Goal: Task Accomplishment & Management: Complete application form

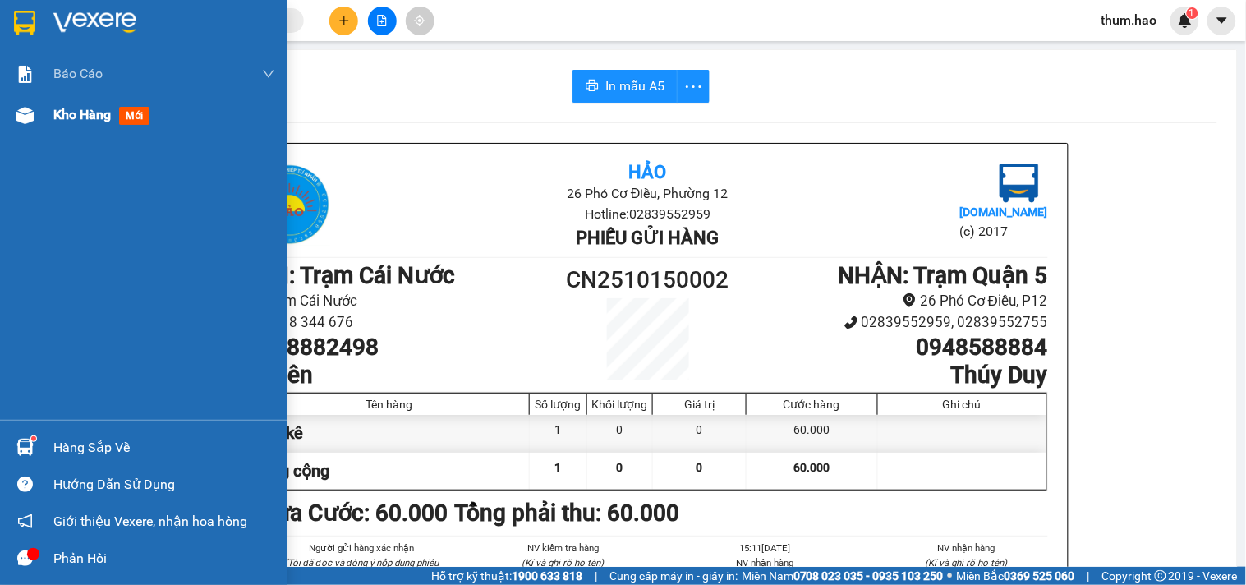
click at [44, 116] on div "Kho hàng mới" at bounding box center [143, 114] width 287 height 41
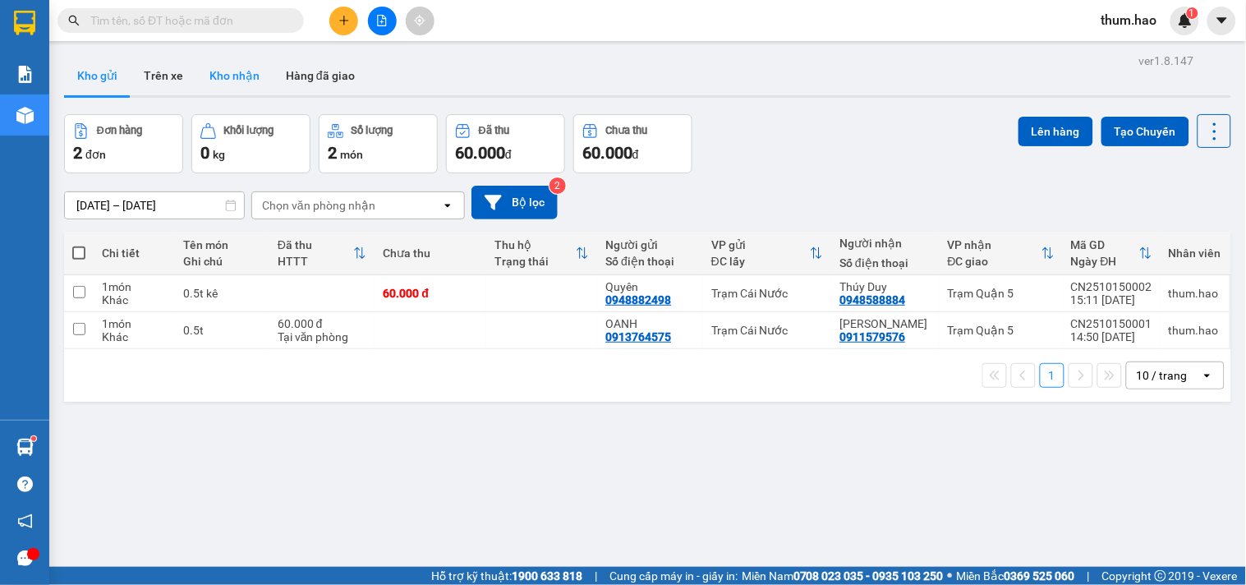
click at [232, 82] on button "Kho nhận" at bounding box center [234, 75] width 76 height 39
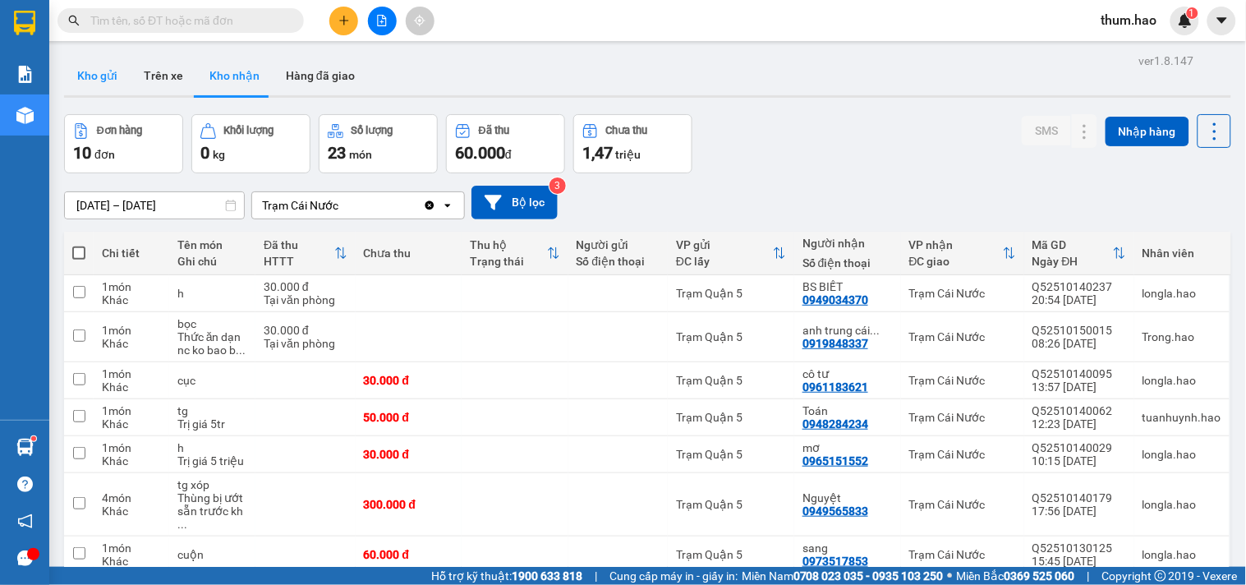
click at [93, 82] on button "Kho gửi" at bounding box center [97, 75] width 67 height 39
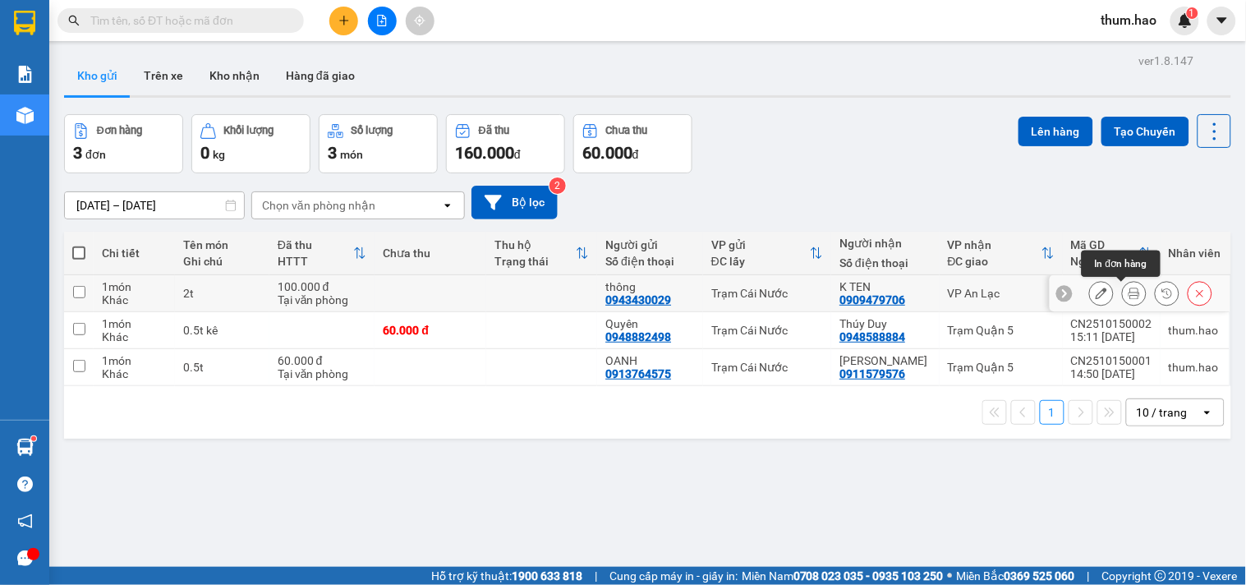
click at [1128, 299] on icon at bounding box center [1133, 292] width 11 height 11
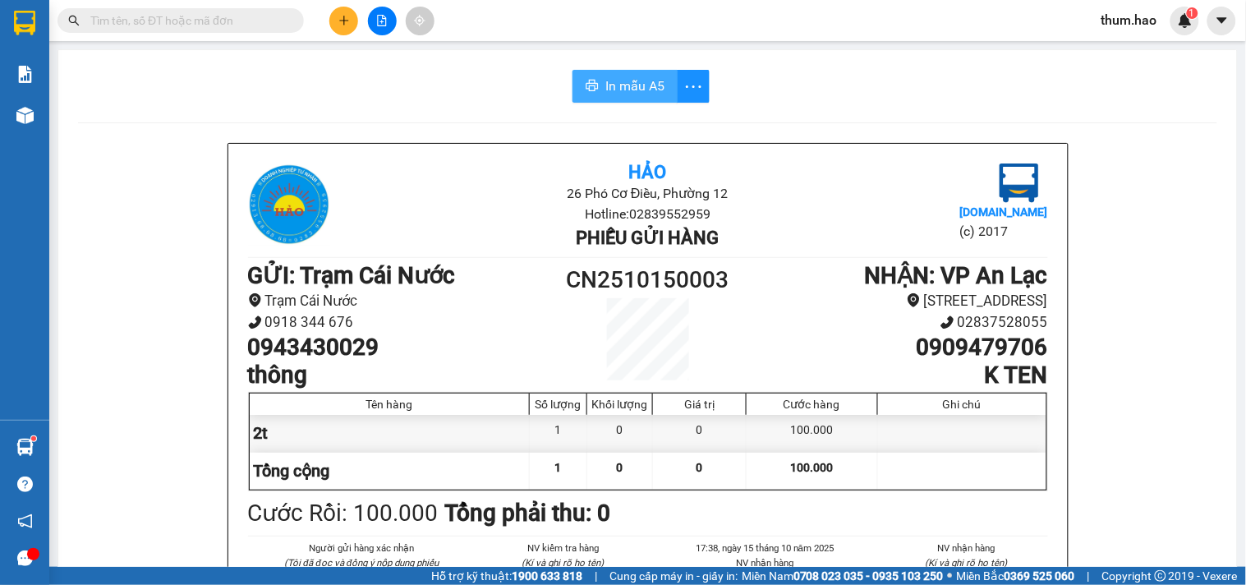
click at [611, 84] on span "In mẫu A5" at bounding box center [634, 86] width 59 height 21
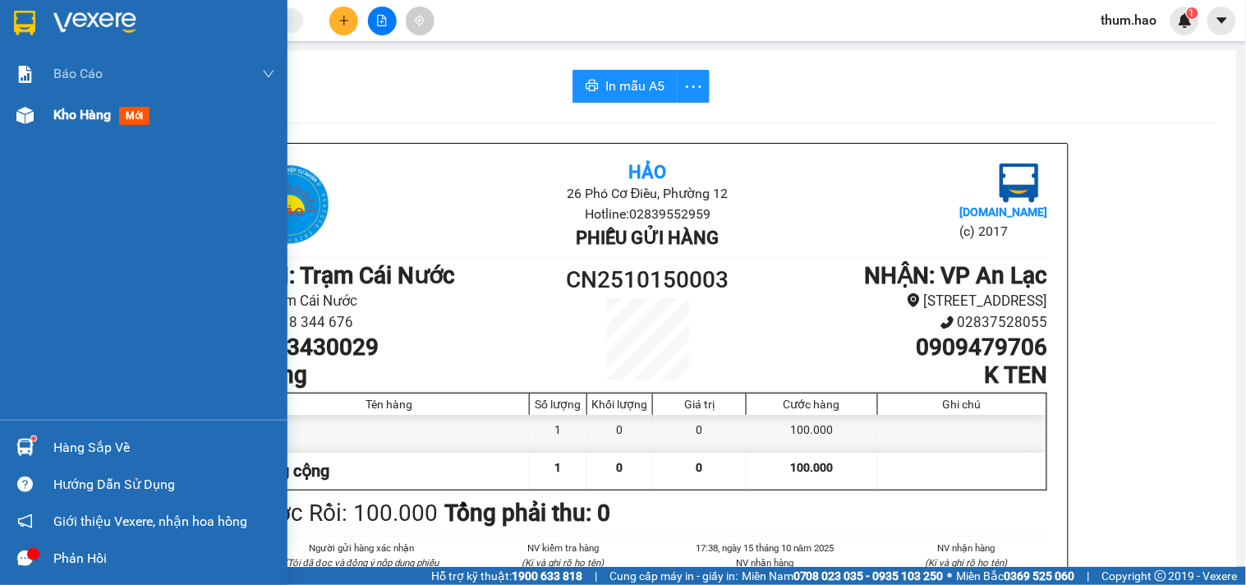
click at [61, 117] on span "Kho hàng" at bounding box center [81, 115] width 57 height 16
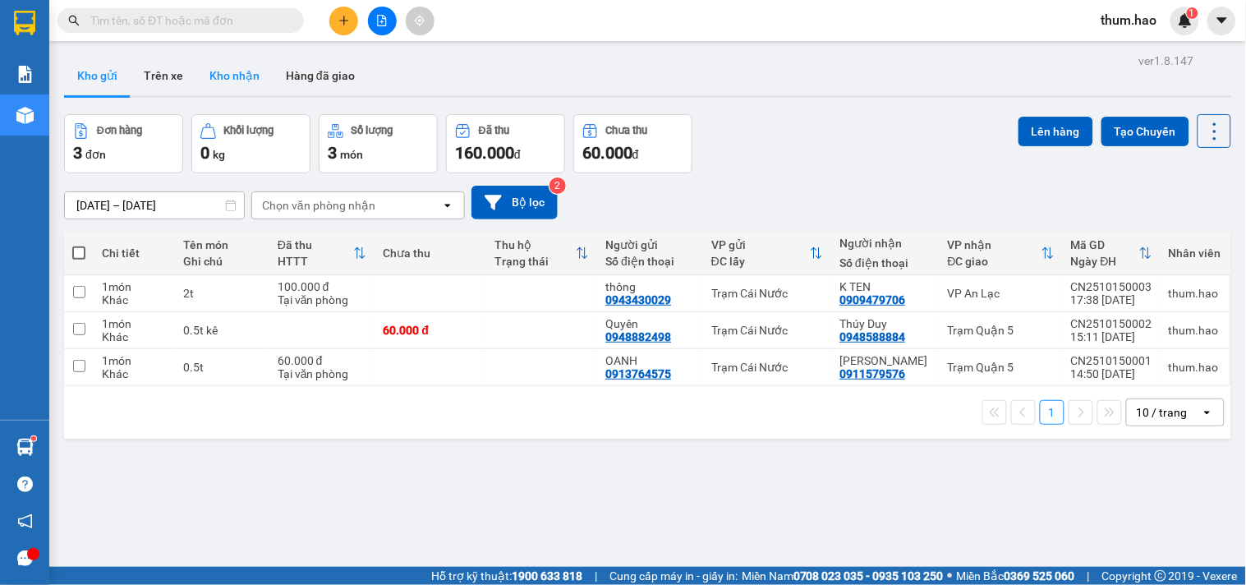
click at [232, 84] on button "Kho nhận" at bounding box center [234, 75] width 76 height 39
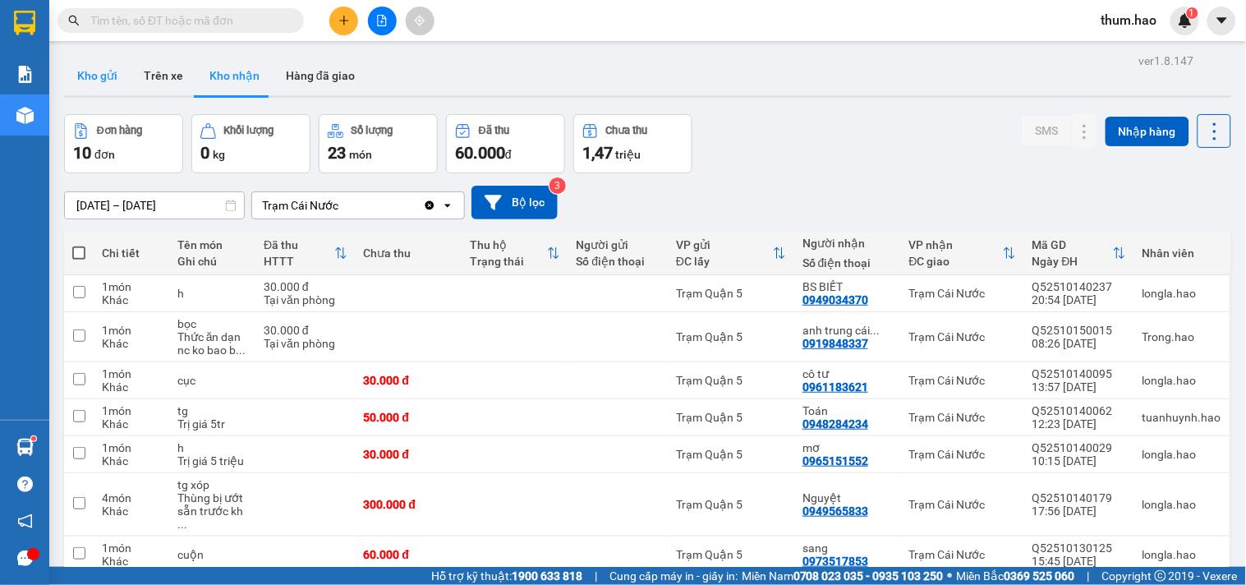
click at [84, 67] on button "Kho gửi" at bounding box center [97, 75] width 67 height 39
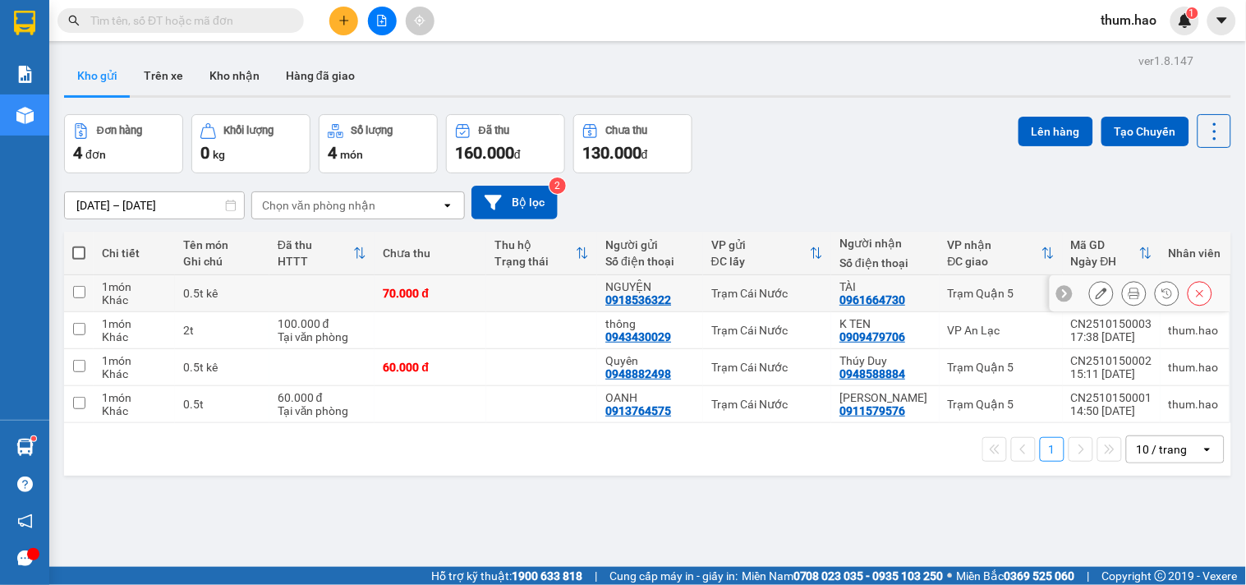
click at [1128, 297] on icon at bounding box center [1133, 292] width 11 height 11
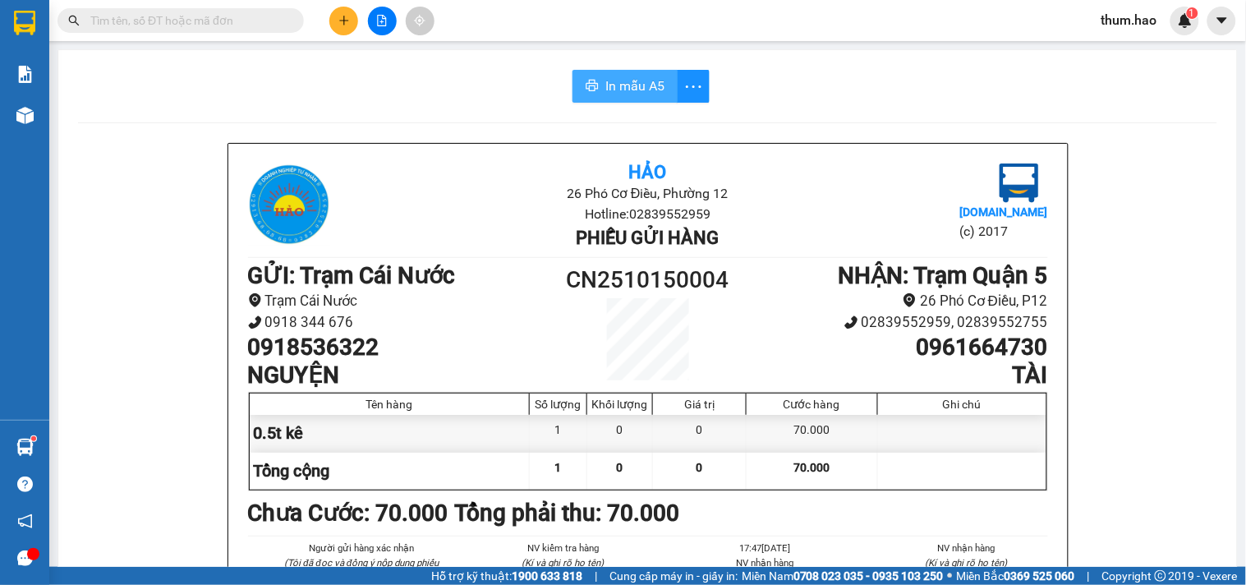
drag, startPoint x: 616, startPoint y: 85, endPoint x: 612, endPoint y: 99, distance: 13.8
click at [616, 86] on span "In mẫu A5" at bounding box center [634, 86] width 59 height 21
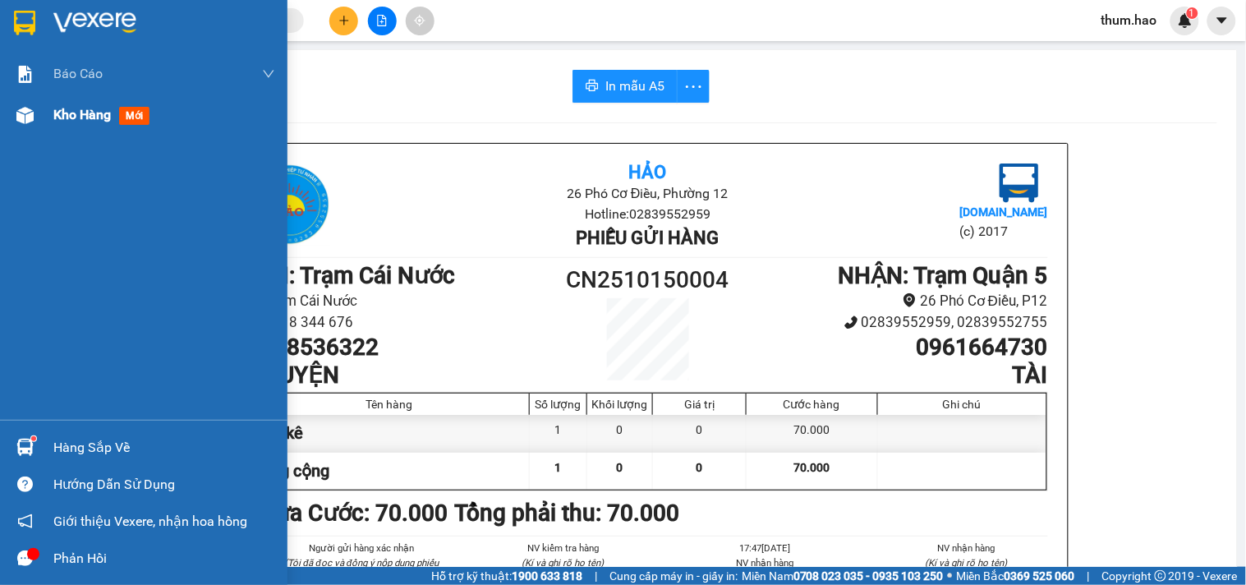
click at [76, 126] on div "Kho hàng mới" at bounding box center [164, 114] width 222 height 41
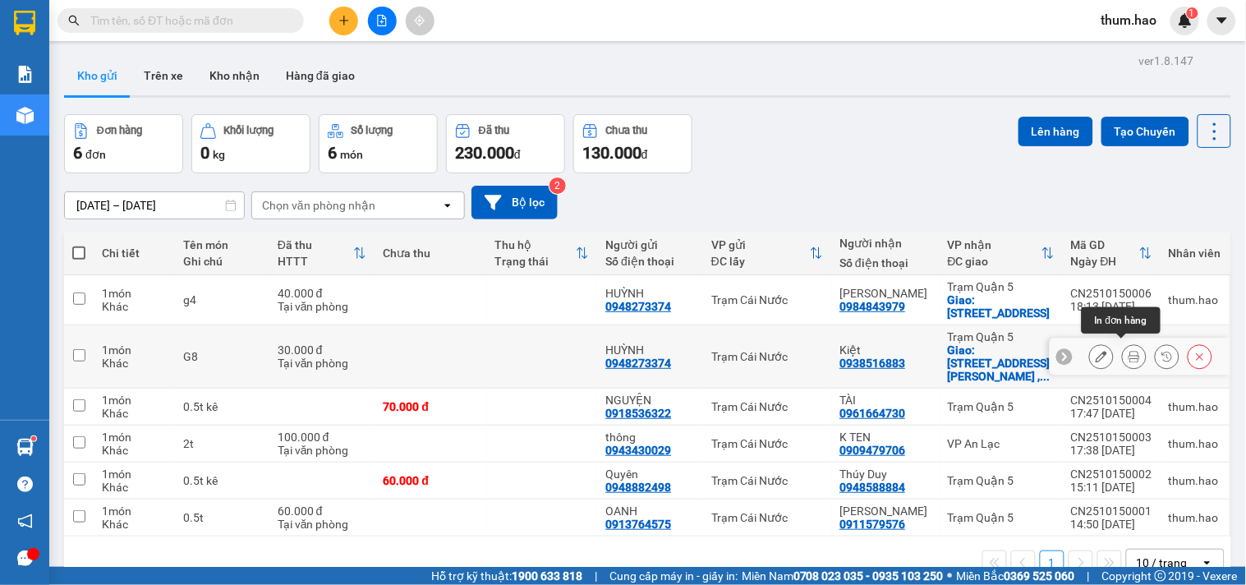
click at [1128, 351] on icon at bounding box center [1133, 356] width 11 height 11
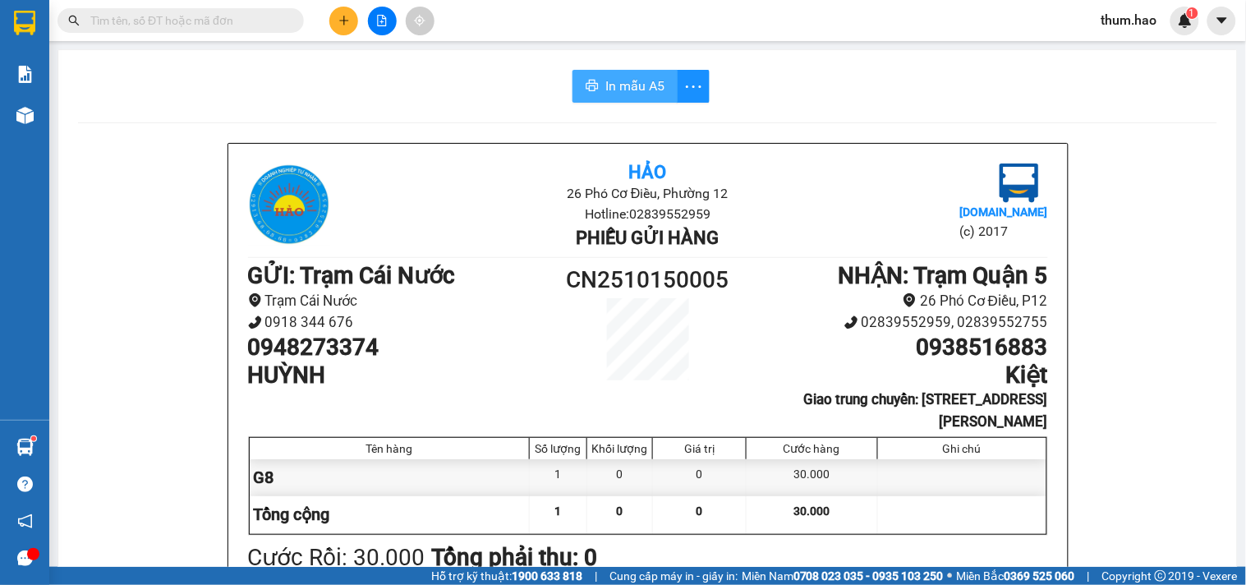
click at [605, 86] on span "In mẫu A5" at bounding box center [634, 86] width 59 height 21
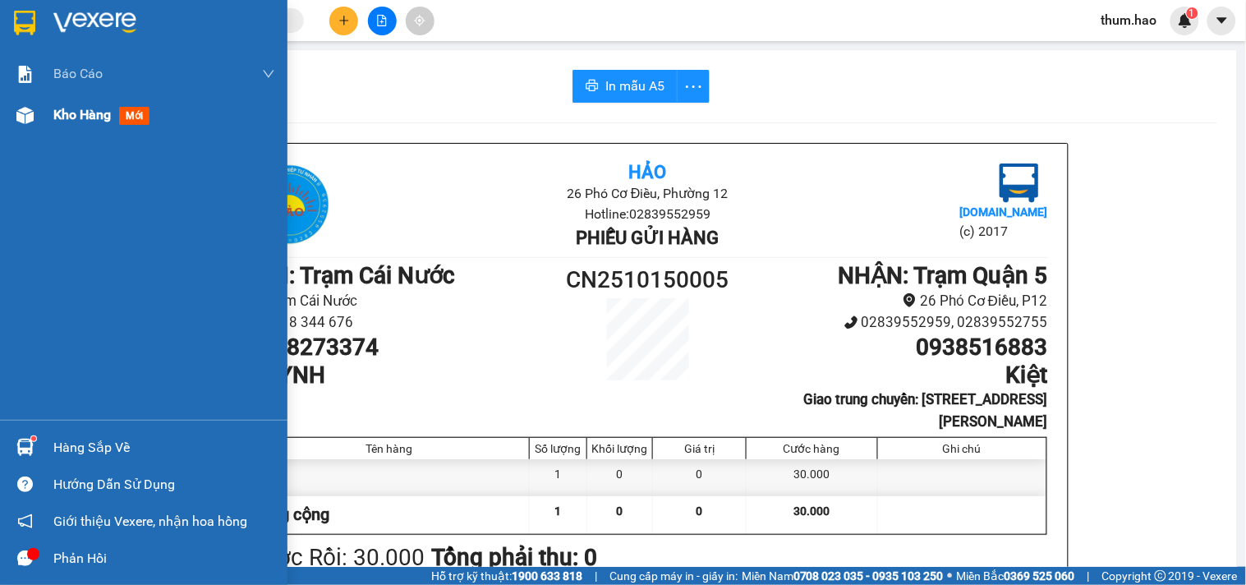
click at [68, 118] on span "Kho hàng" at bounding box center [81, 115] width 57 height 16
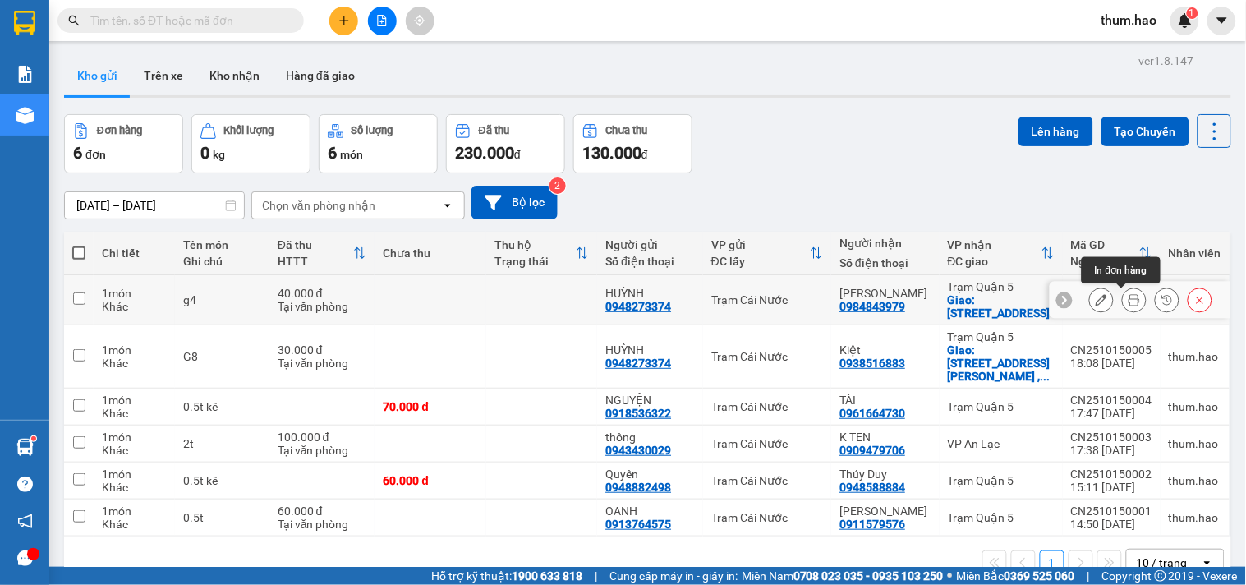
click at [1128, 296] on icon at bounding box center [1133, 299] width 11 height 11
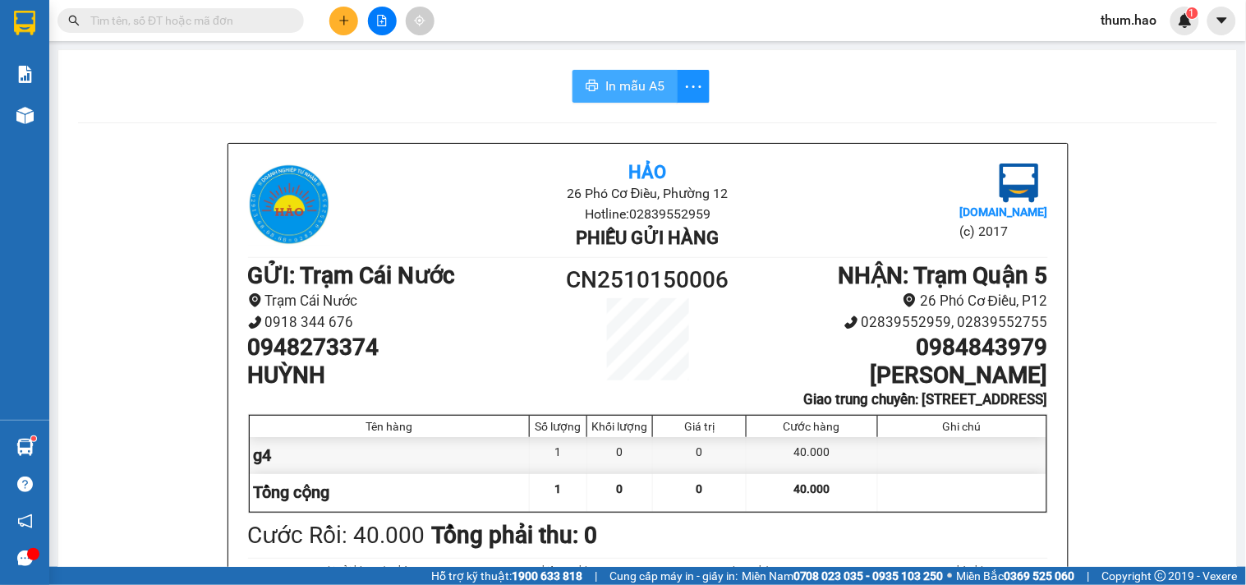
click at [618, 80] on span "In mẫu A5" at bounding box center [634, 86] width 59 height 21
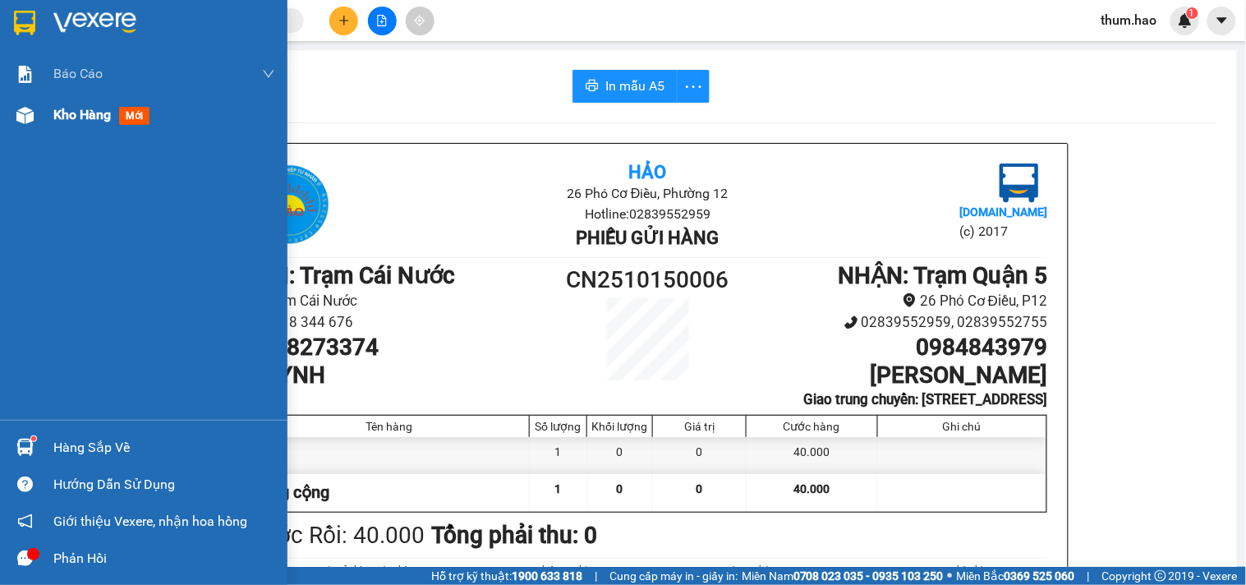
click at [79, 120] on span "Kho hàng" at bounding box center [81, 115] width 57 height 16
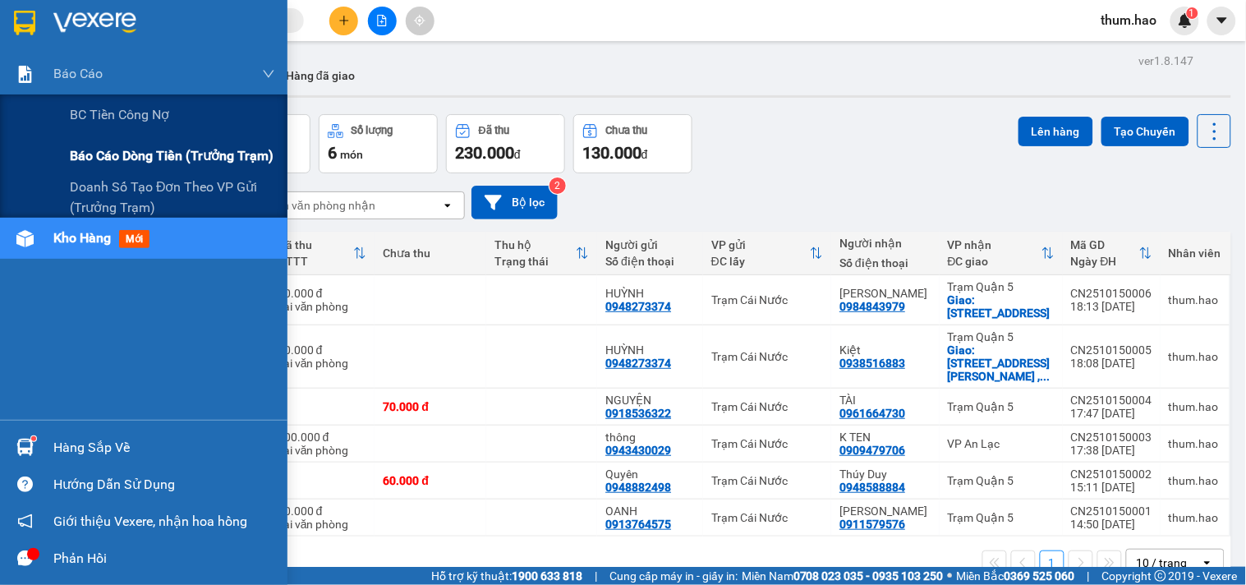
click at [109, 158] on span "Báo cáo dòng tiền (trưởng trạm)" at bounding box center [172, 155] width 204 height 21
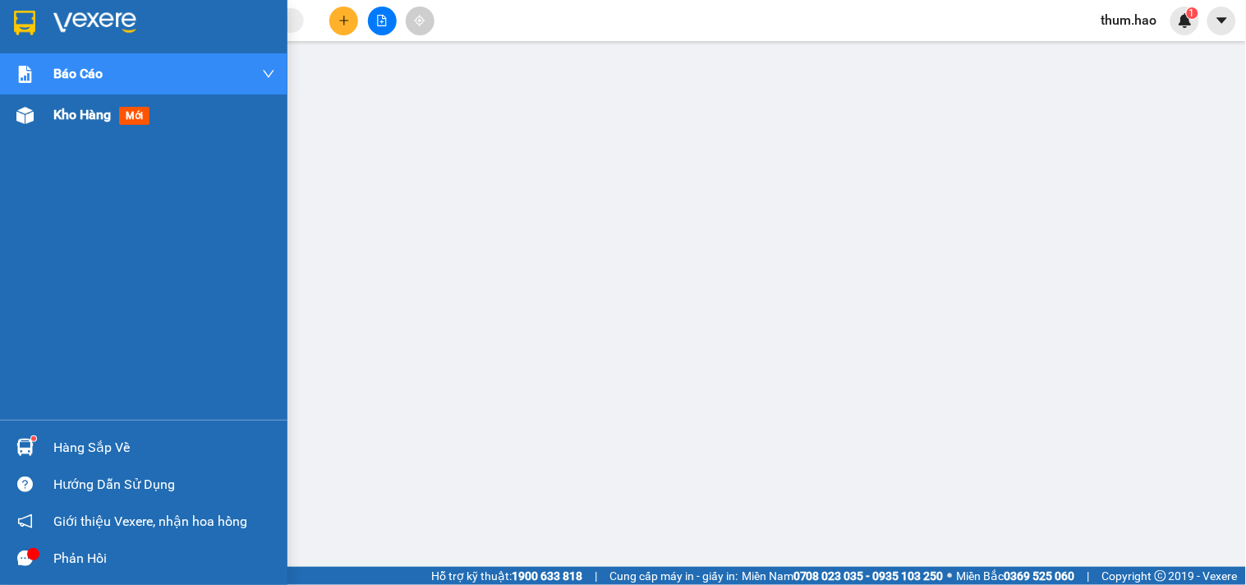
click at [58, 111] on span "Kho hàng" at bounding box center [81, 115] width 57 height 16
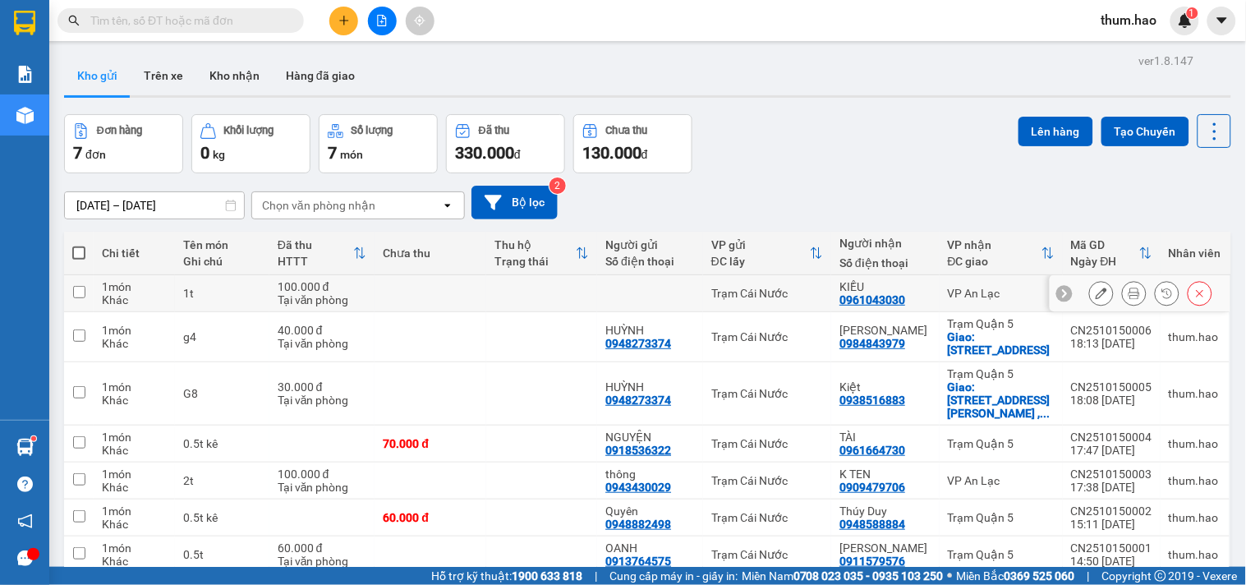
click at [1128, 292] on icon at bounding box center [1133, 292] width 11 height 11
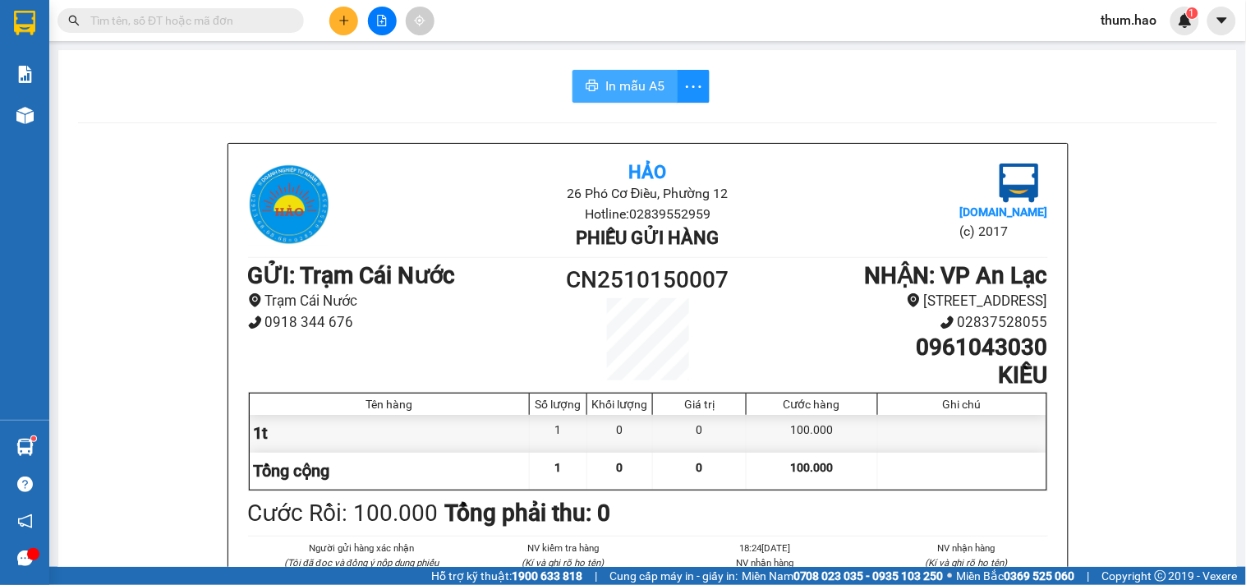
click at [640, 93] on span "In mẫu A5" at bounding box center [634, 86] width 59 height 21
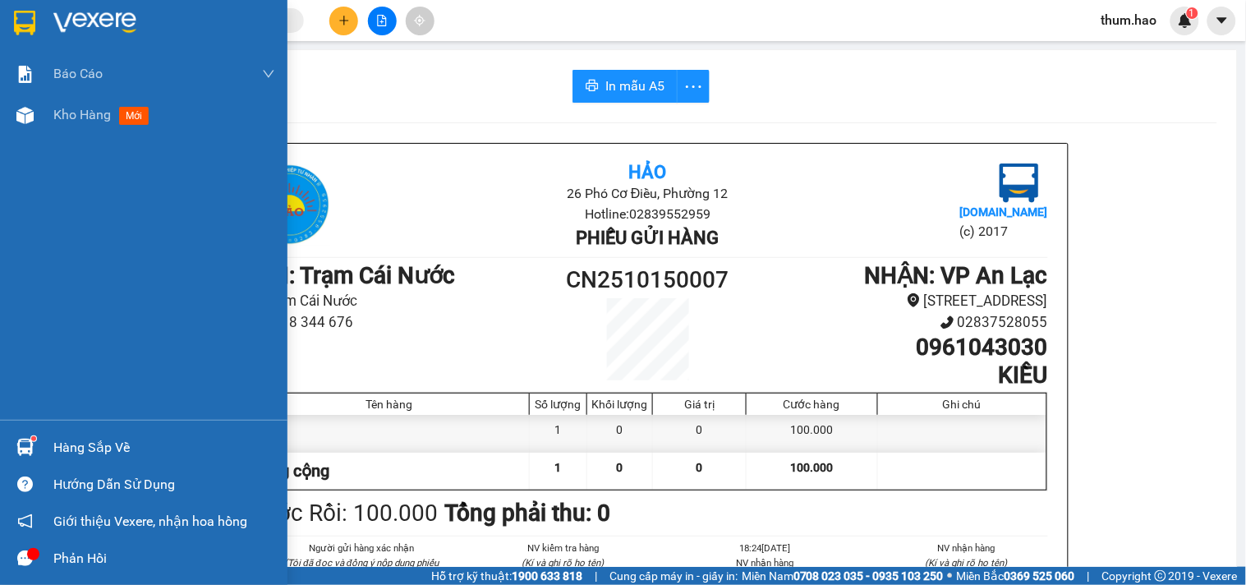
drag, startPoint x: 80, startPoint y: 127, endPoint x: 394, endPoint y: 2, distance: 338.7
click at [80, 126] on div "Kho hàng mới" at bounding box center [164, 114] width 222 height 41
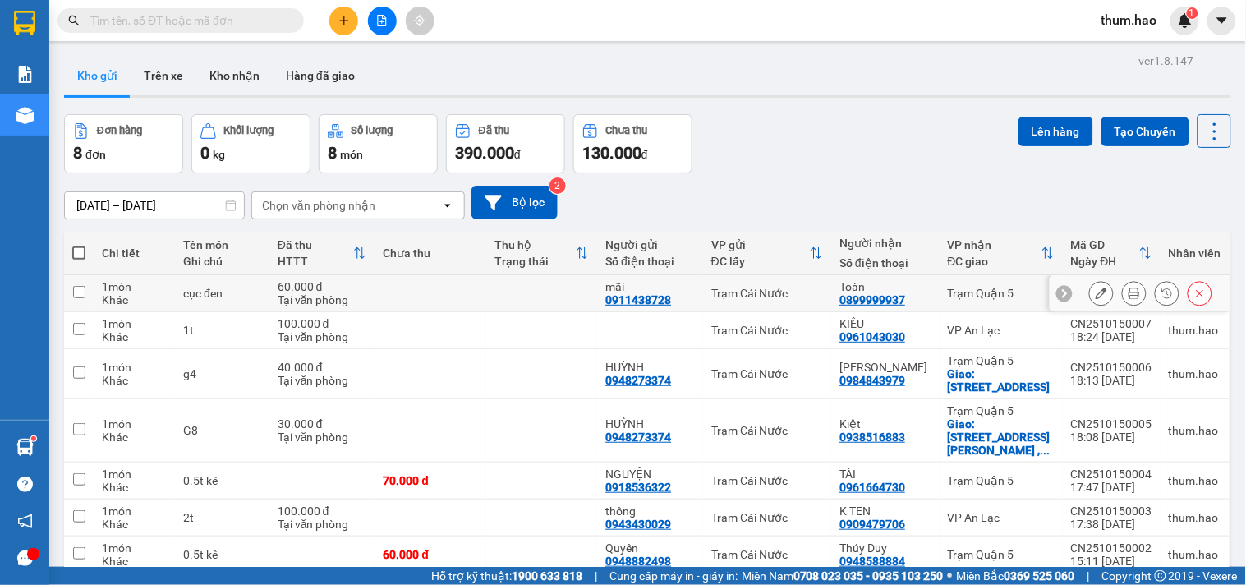
click at [1128, 291] on icon at bounding box center [1133, 292] width 11 height 11
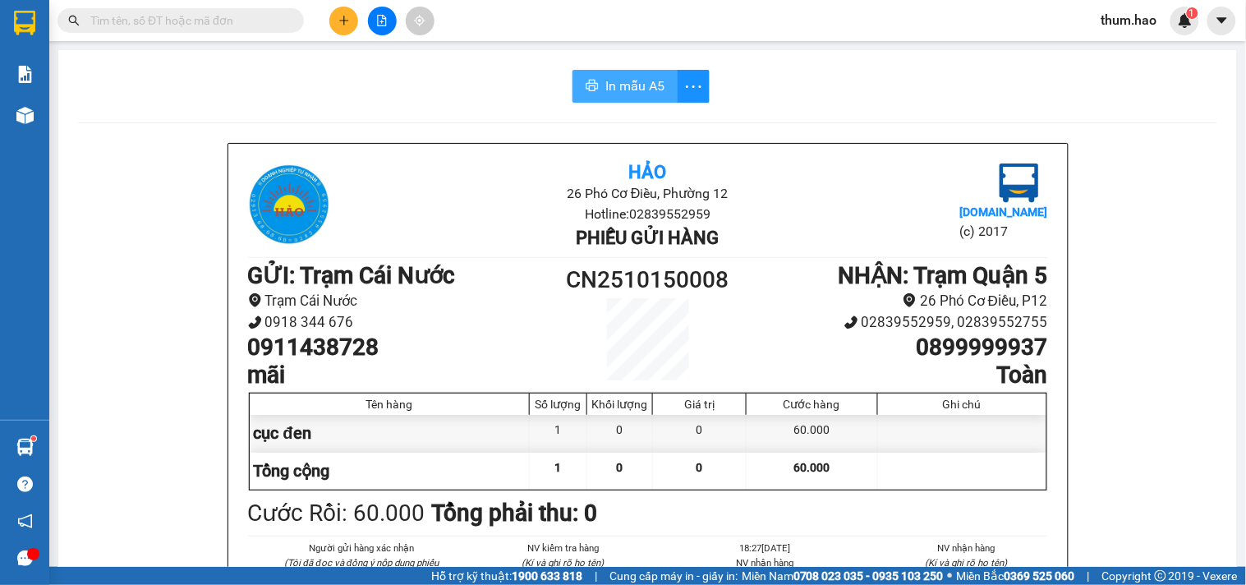
click at [628, 91] on span "In mẫu A5" at bounding box center [634, 86] width 59 height 21
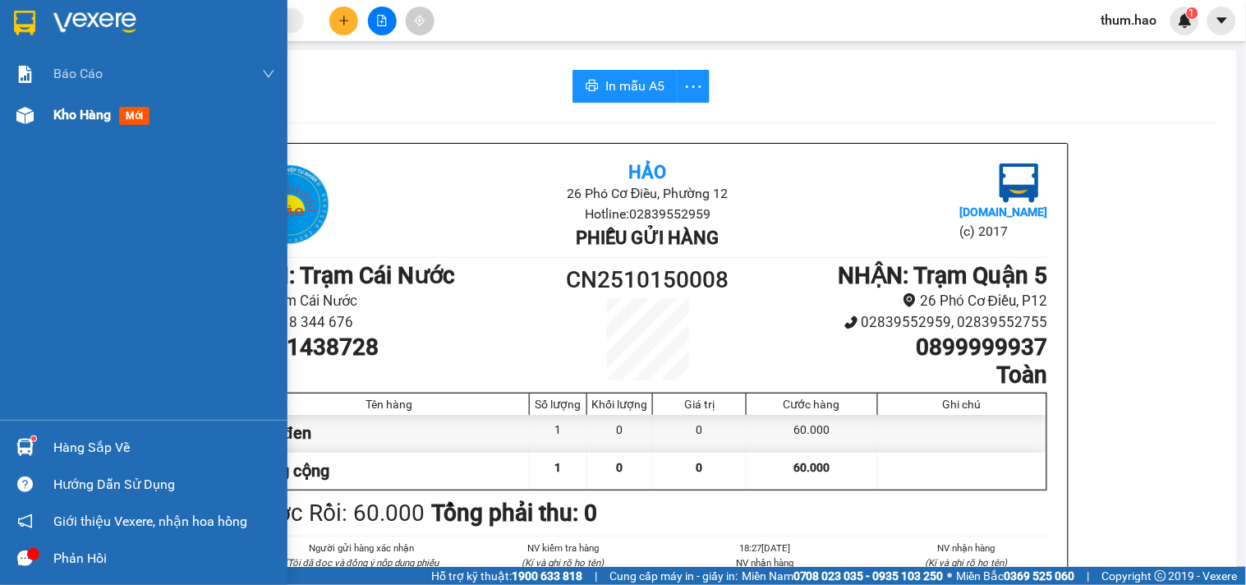
click at [74, 126] on div "Kho hàng mới" at bounding box center [164, 114] width 222 height 41
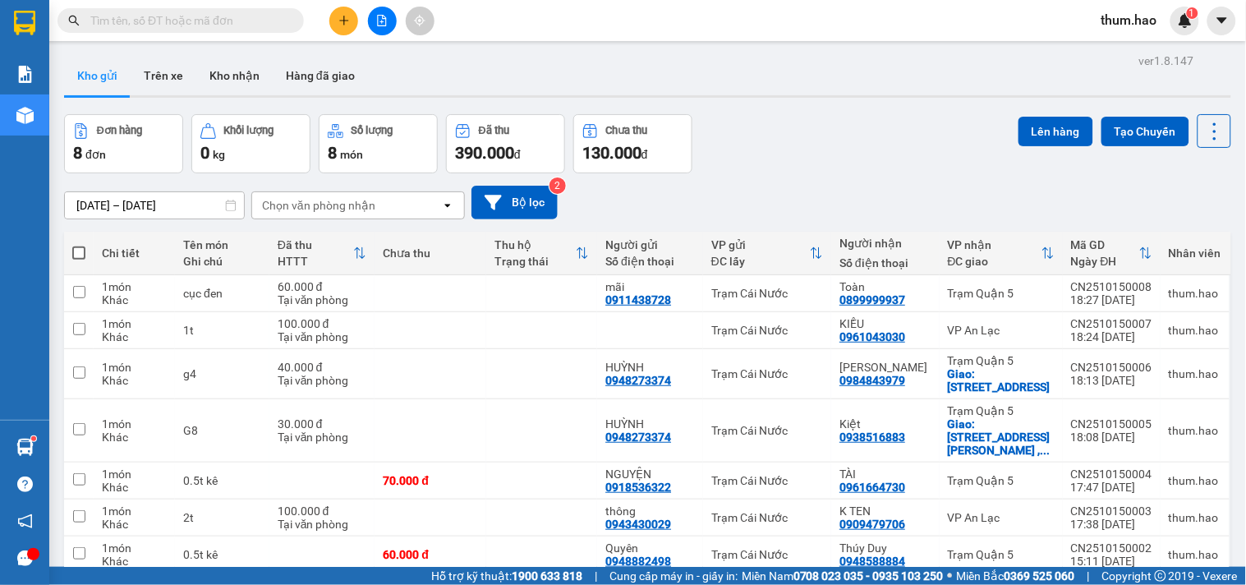
click at [74, 250] on span at bounding box center [78, 252] width 13 height 13
click at [79, 245] on input "checkbox" at bounding box center [79, 245] width 0 height 0
checkbox input "true"
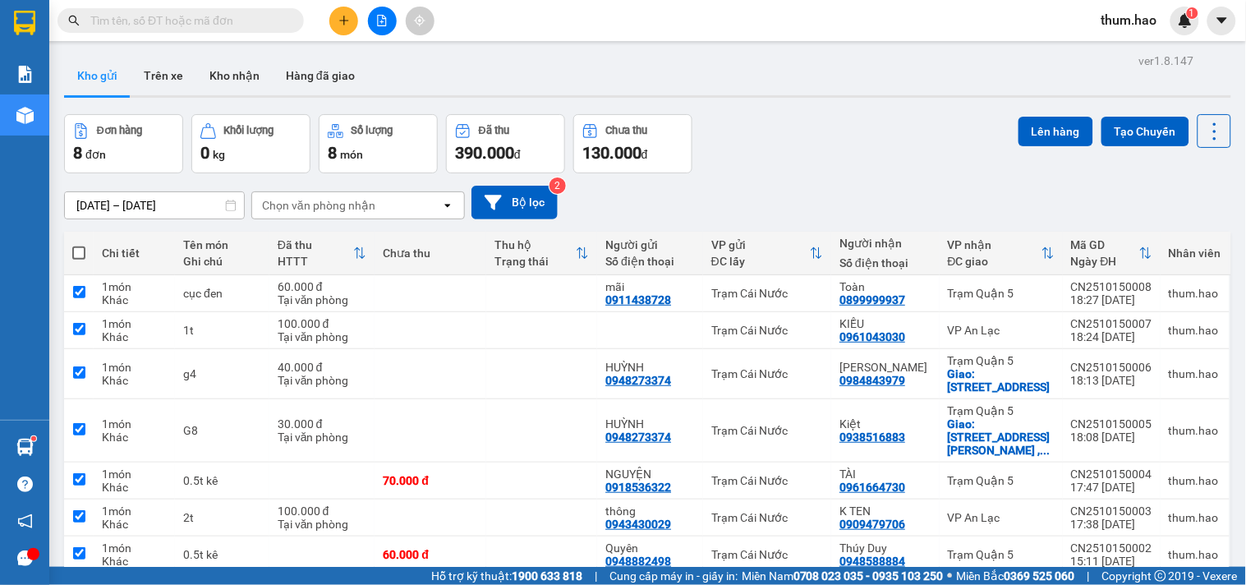
checkbox input "true"
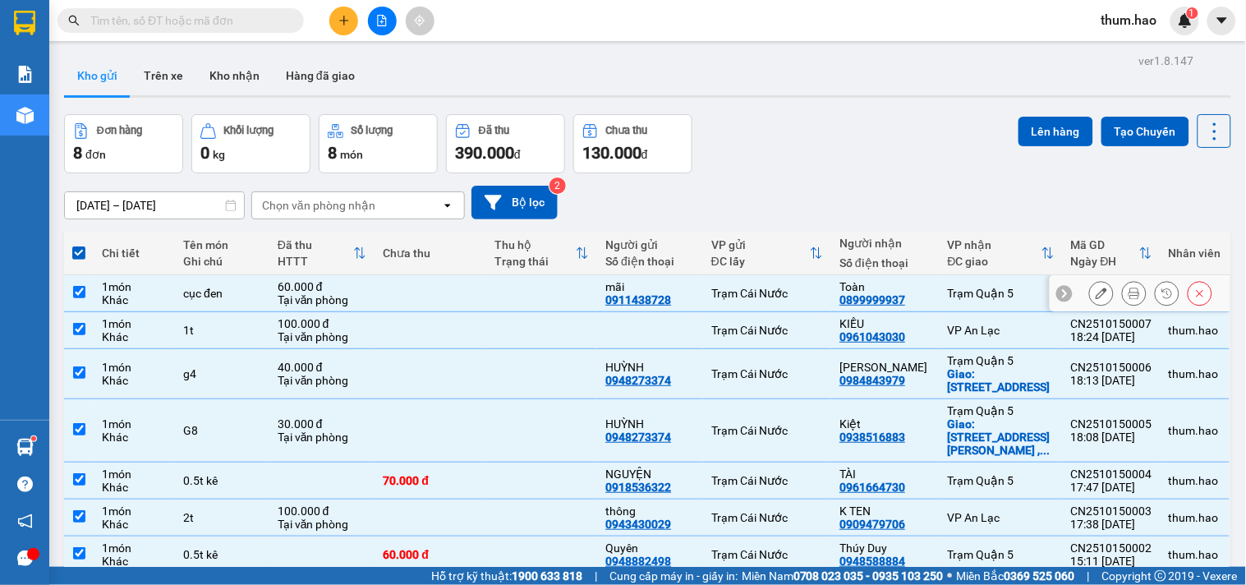
click at [73, 292] on input "checkbox" at bounding box center [79, 292] width 12 height 12
checkbox input "false"
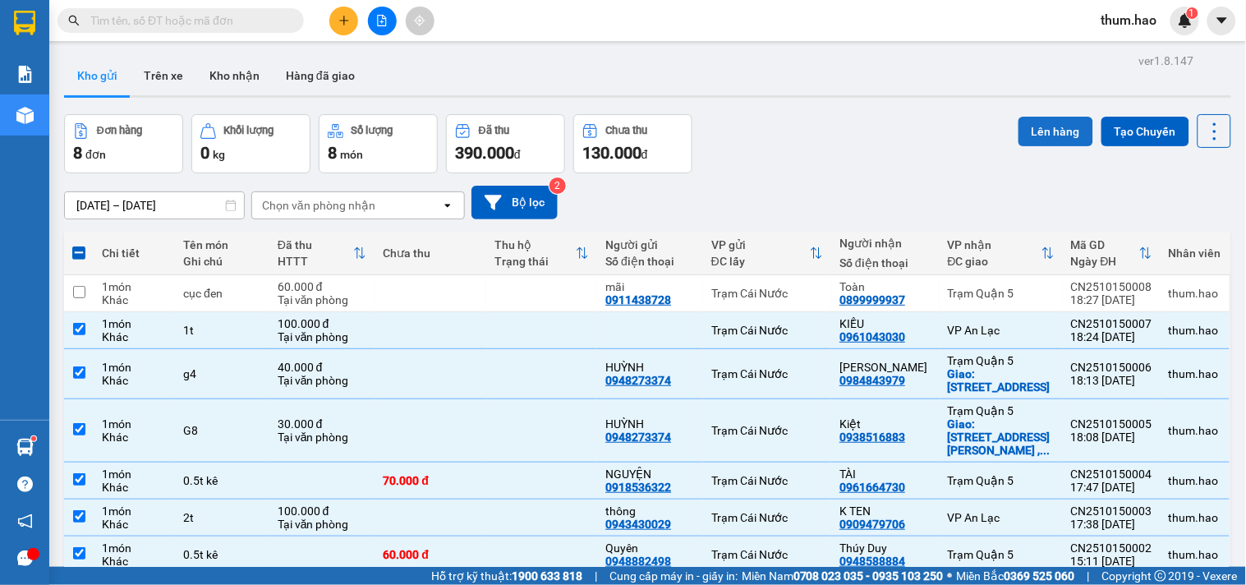
click at [1040, 135] on button "Lên hàng" at bounding box center [1055, 132] width 75 height 30
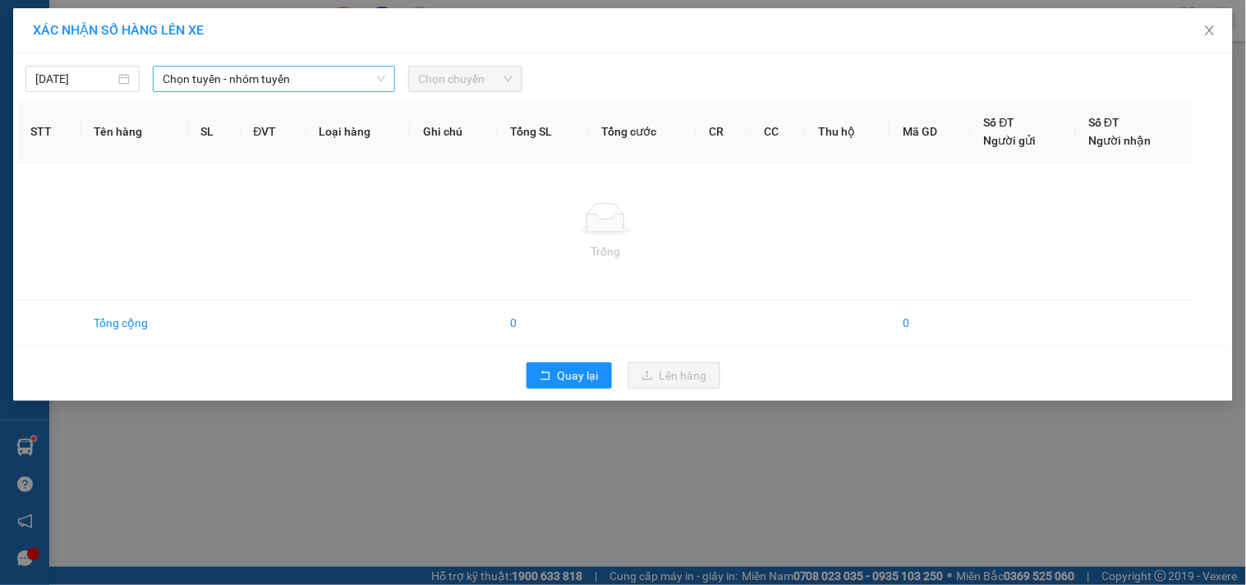
click at [359, 78] on span "Chọn tuyến - nhóm tuyến" at bounding box center [274, 79] width 223 height 25
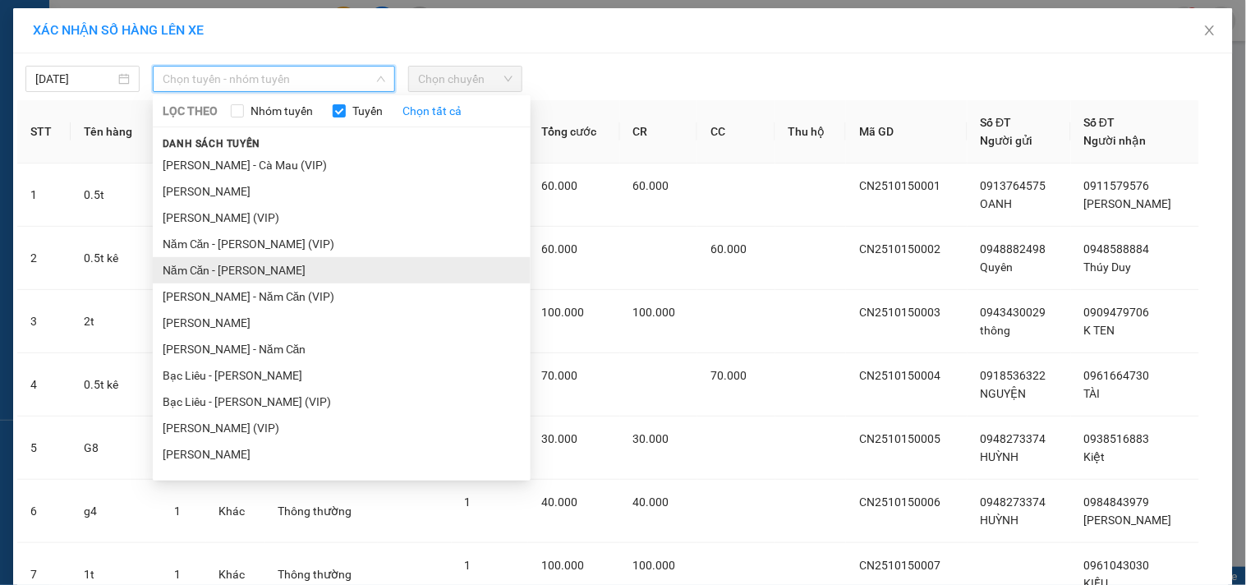
drag, startPoint x: 269, startPoint y: 274, endPoint x: 305, endPoint y: 255, distance: 40.8
click at [272, 276] on li "Năm Căn - [PERSON_NAME]" at bounding box center [342, 270] width 378 height 26
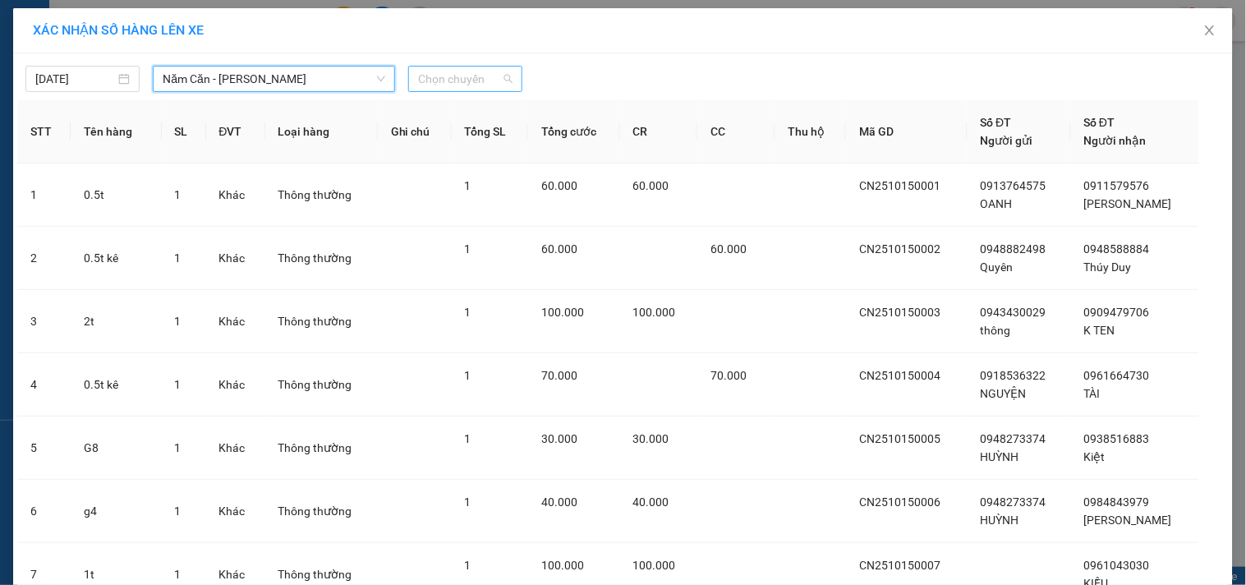
click at [505, 79] on span "Chọn chuyến" at bounding box center [465, 79] width 94 height 25
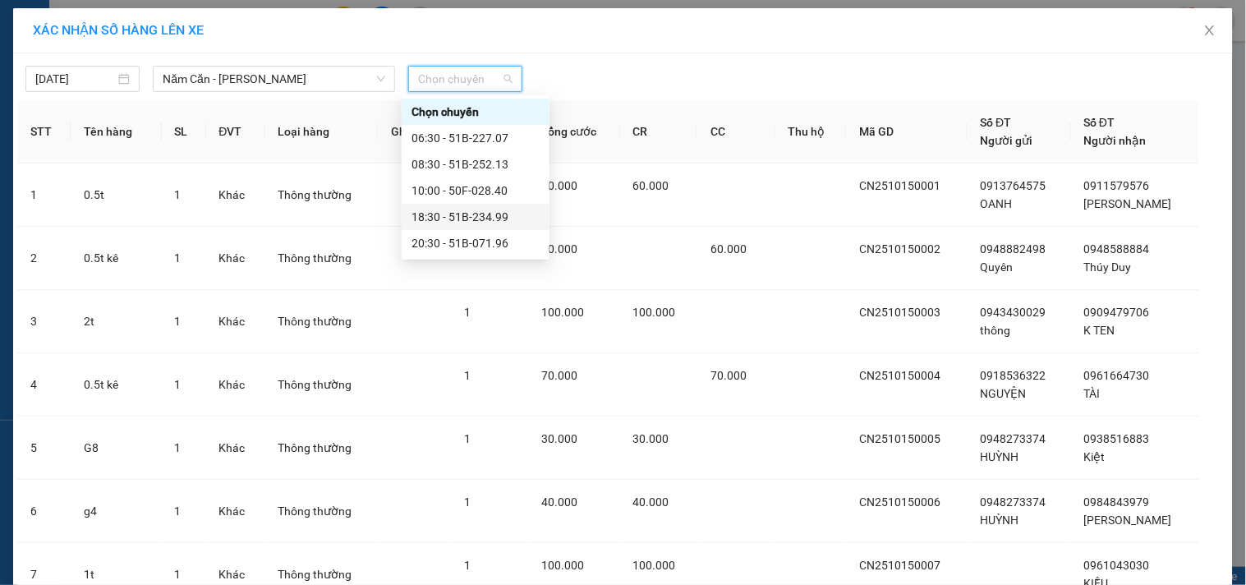
click at [436, 215] on div "18:30 - 51B-234.99" at bounding box center [475, 217] width 128 height 18
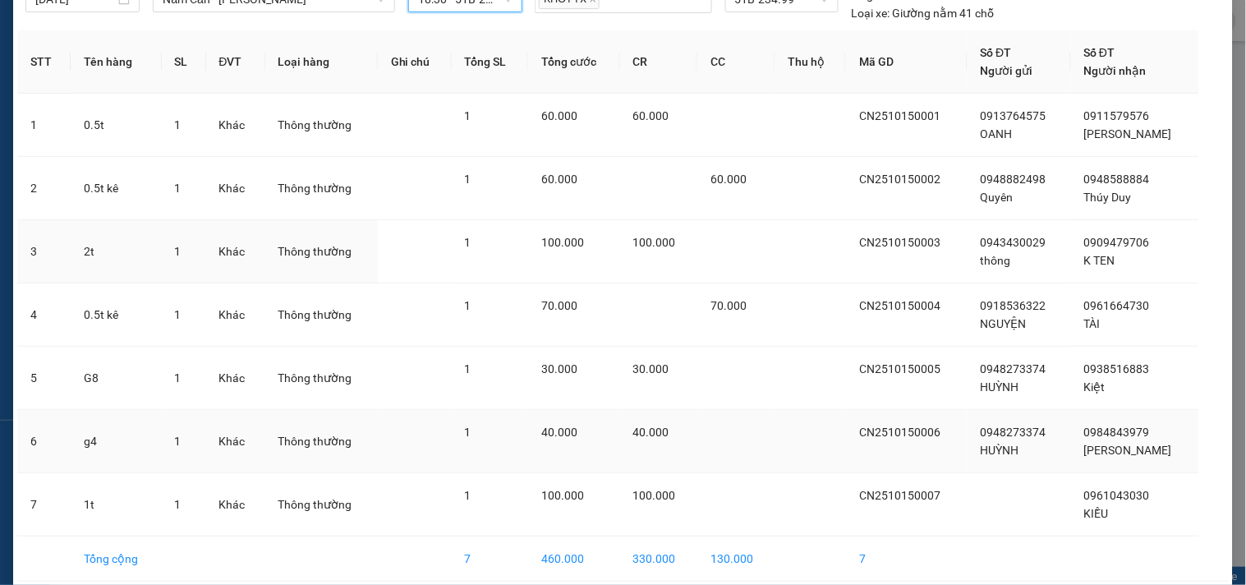
scroll to position [151, 0]
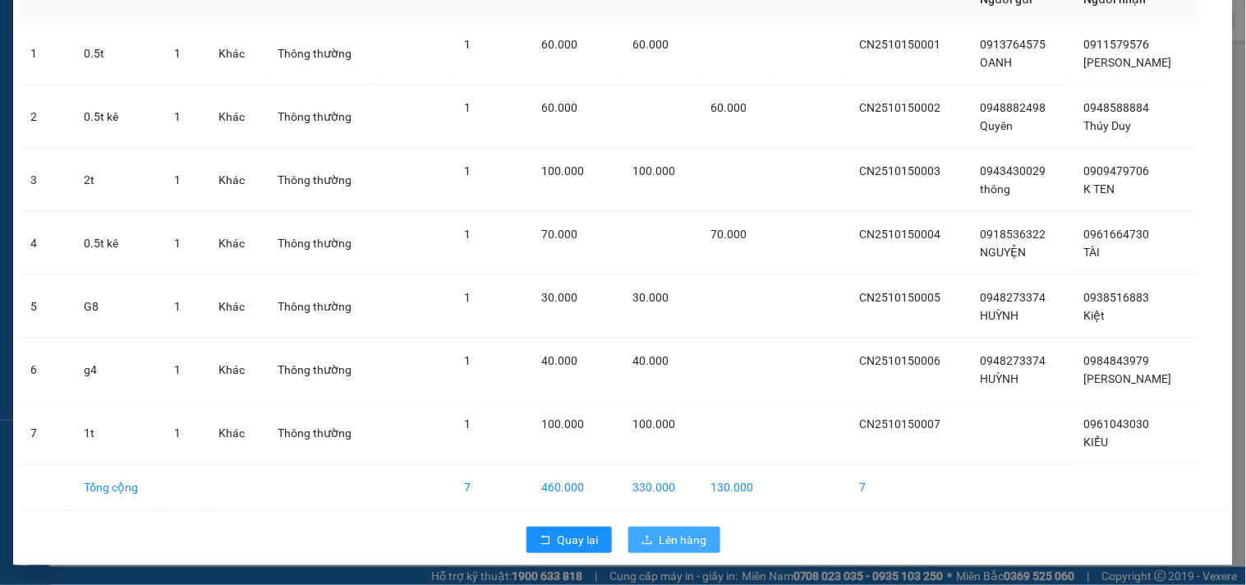
click at [668, 544] on span "Lên hàng" at bounding box center [683, 539] width 48 height 18
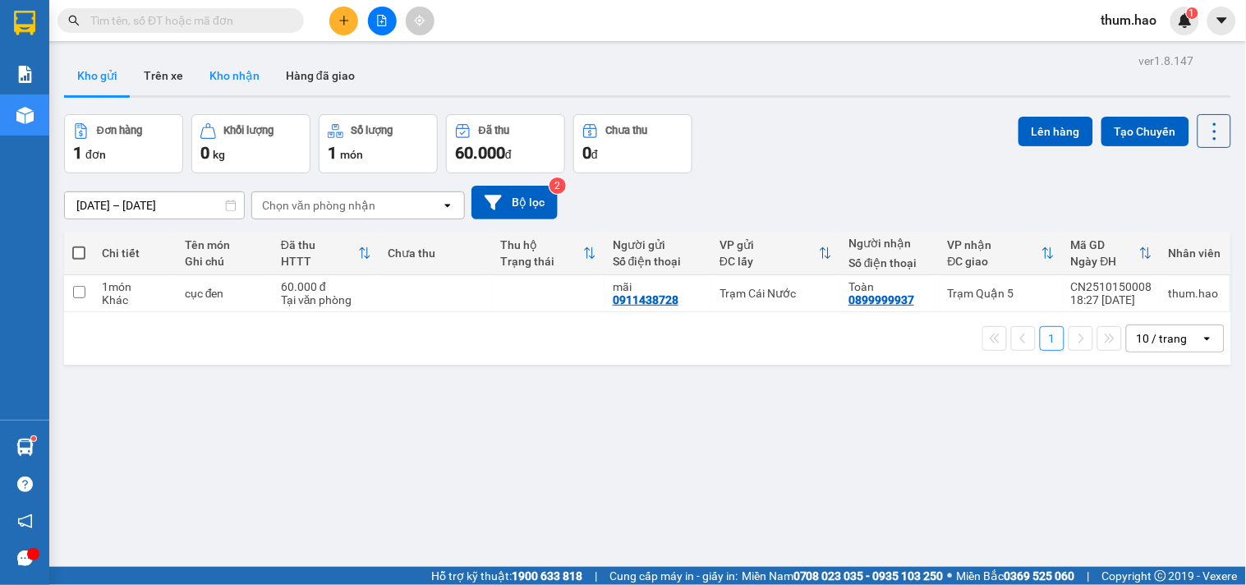
click at [239, 82] on button "Kho nhận" at bounding box center [234, 75] width 76 height 39
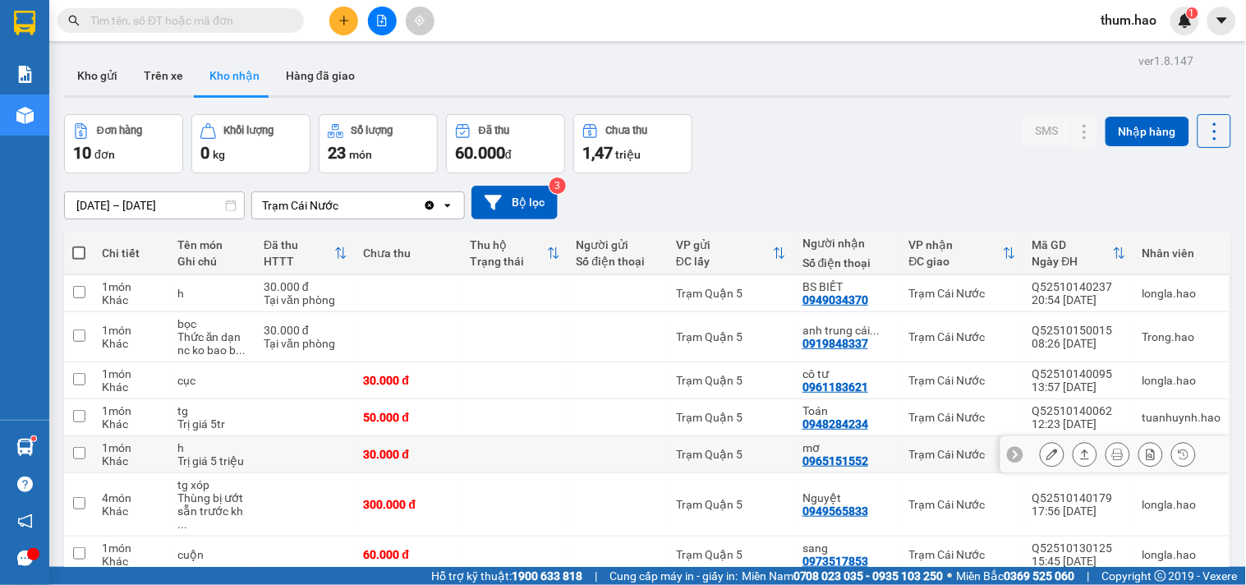
click at [1079, 454] on icon at bounding box center [1084, 453] width 11 height 11
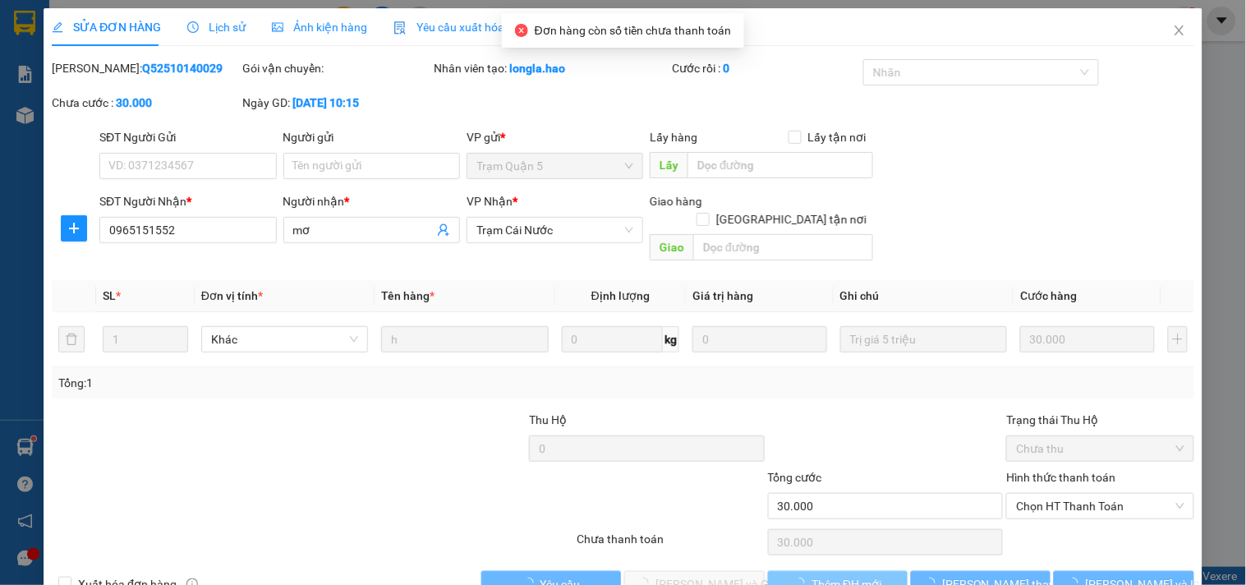
type input "0965151552"
type input "mơ"
type input "30.000"
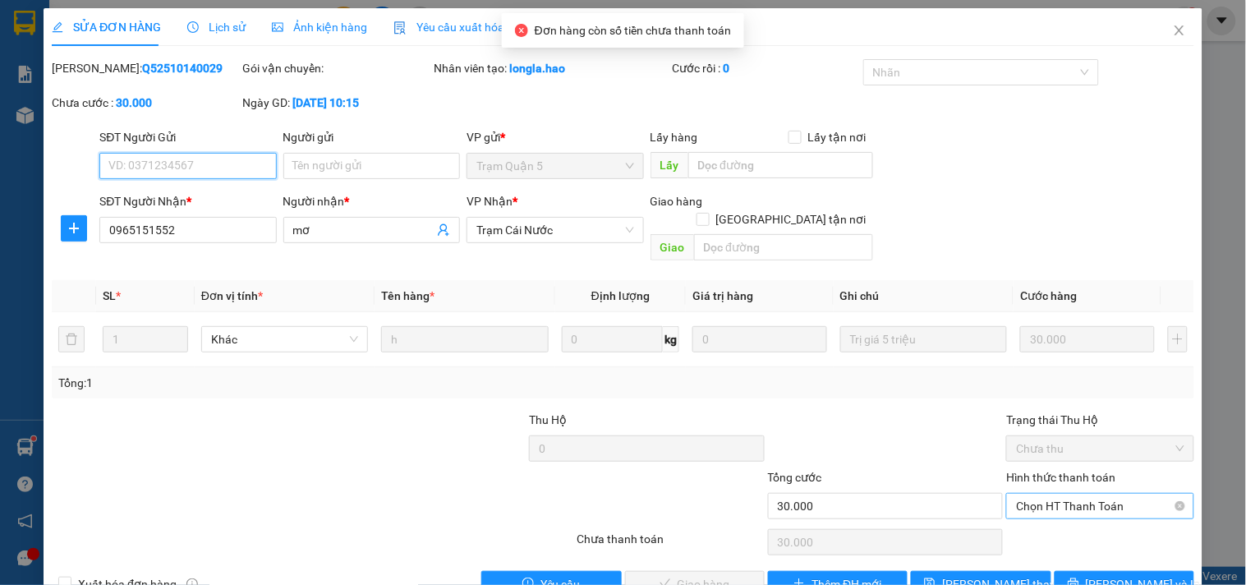
drag, startPoint x: 1104, startPoint y: 480, endPoint x: 1094, endPoint y: 488, distance: 13.5
click at [1104, 494] on span "Chọn HT Thanh Toán" at bounding box center [1100, 506] width 168 height 25
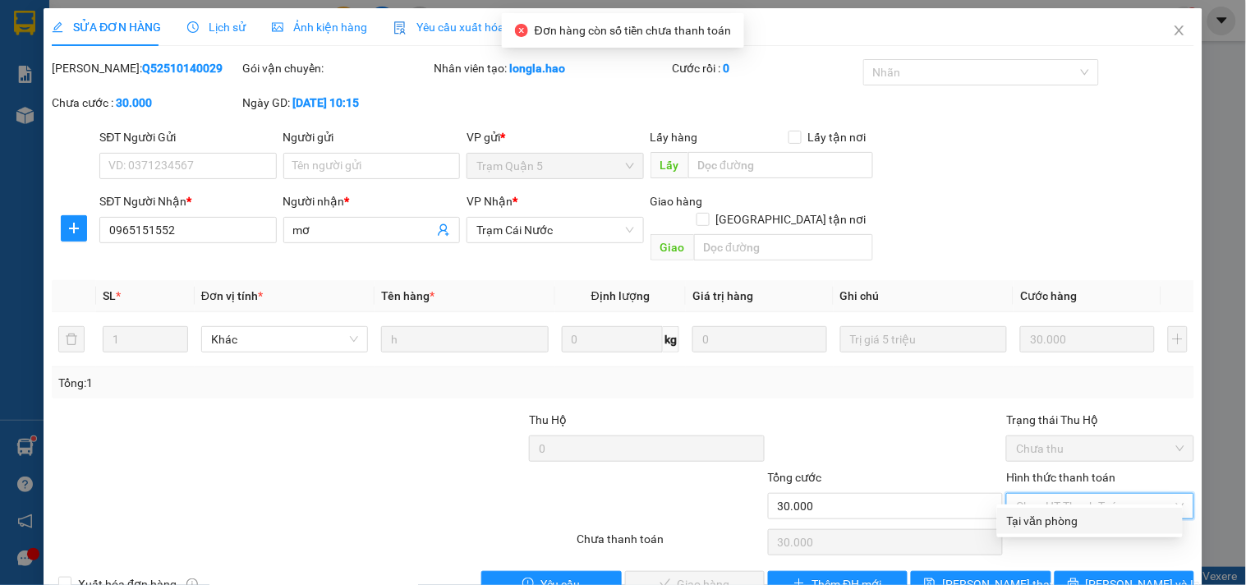
click at [1058, 523] on div "Tại văn phòng" at bounding box center [1090, 521] width 166 height 18
type input "0"
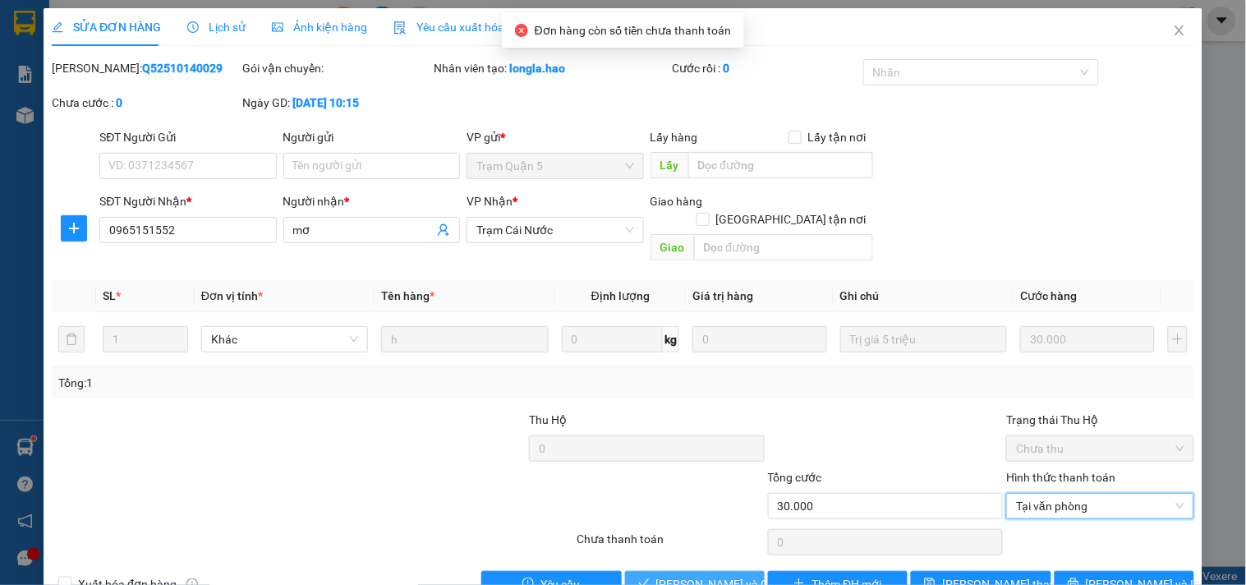
click at [692, 575] on span "[PERSON_NAME] và Giao hàng" at bounding box center [735, 584] width 158 height 18
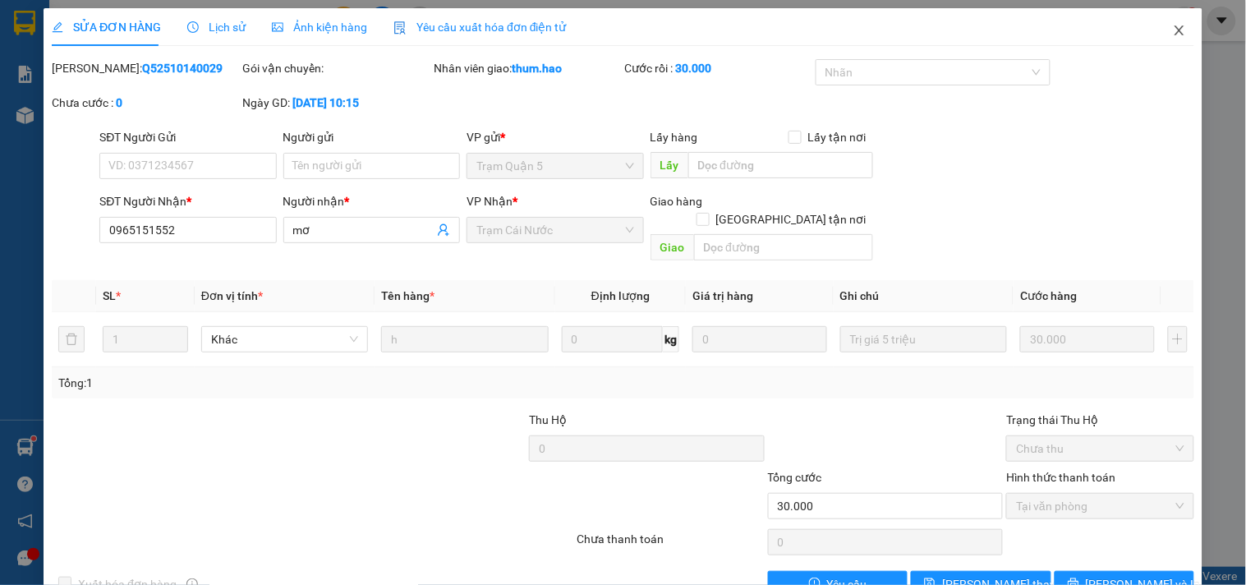
click at [1173, 31] on icon "close" at bounding box center [1179, 30] width 13 height 13
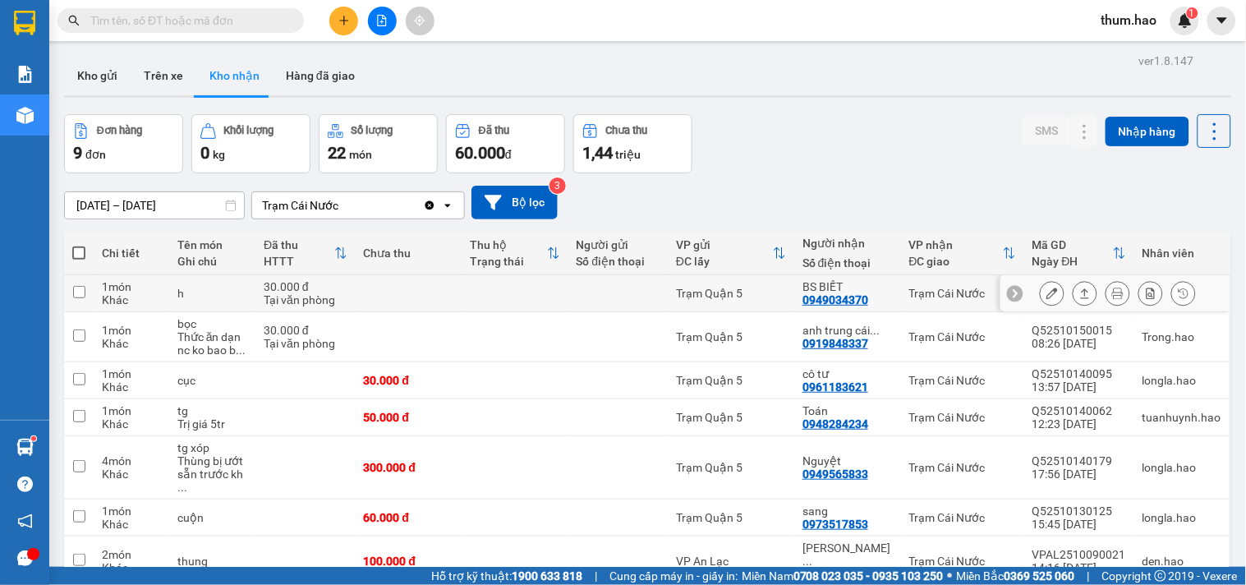
click at [1079, 292] on icon at bounding box center [1084, 292] width 11 height 11
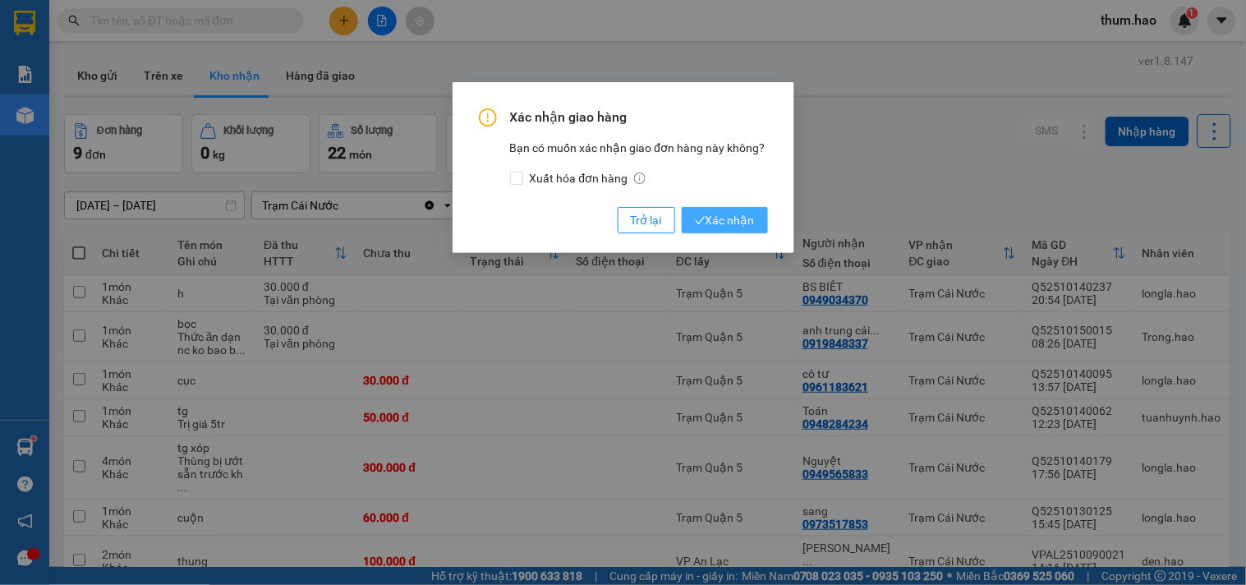
click at [735, 218] on span "Xác nhận" at bounding box center [725, 220] width 60 height 18
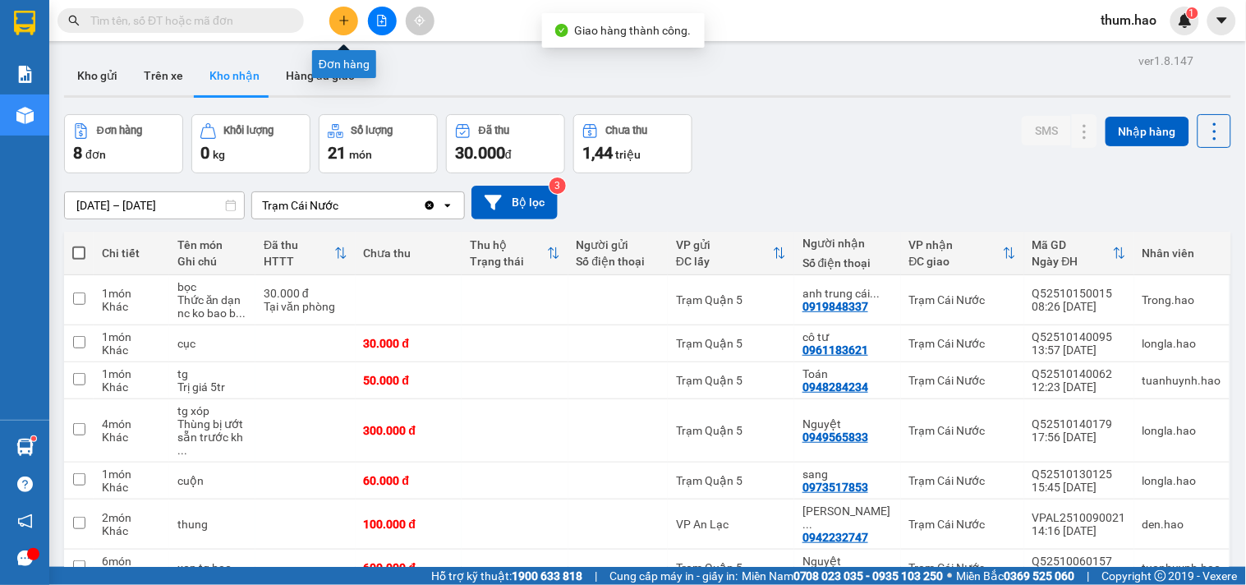
click at [343, 19] on icon "plus" at bounding box center [343, 20] width 1 height 9
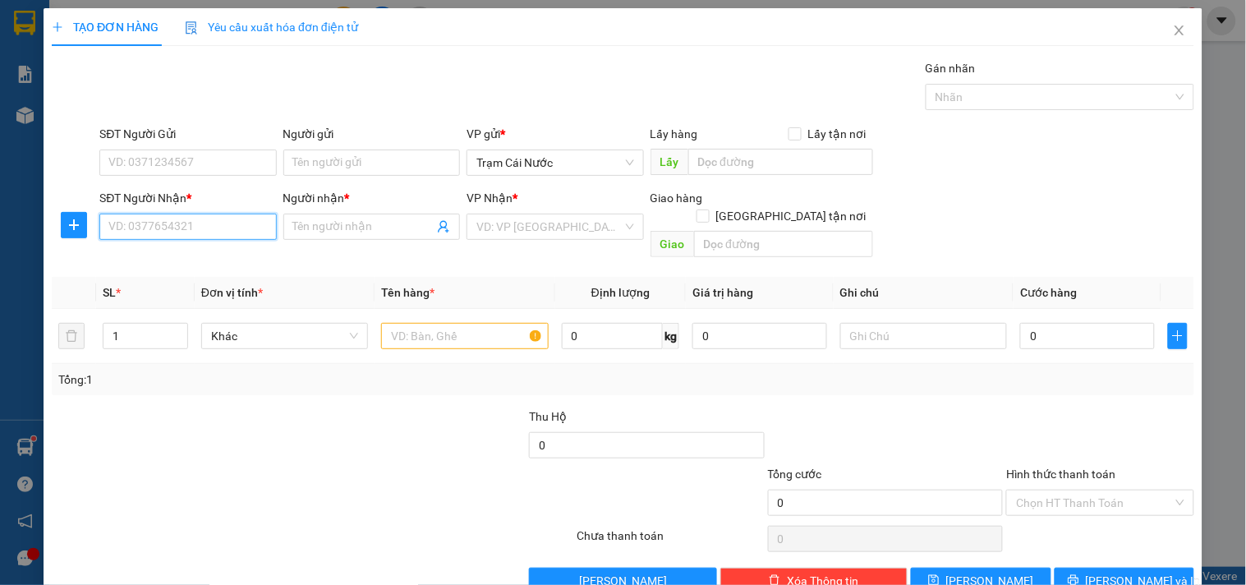
click at [200, 224] on input "SĐT Người Nhận *" at bounding box center [187, 226] width 177 height 26
click at [198, 255] on div "02837559898 - [GEOGRAPHIC_DATA]" at bounding box center [203, 259] width 191 height 18
type input "02837559898"
type input "[PERSON_NAME]"
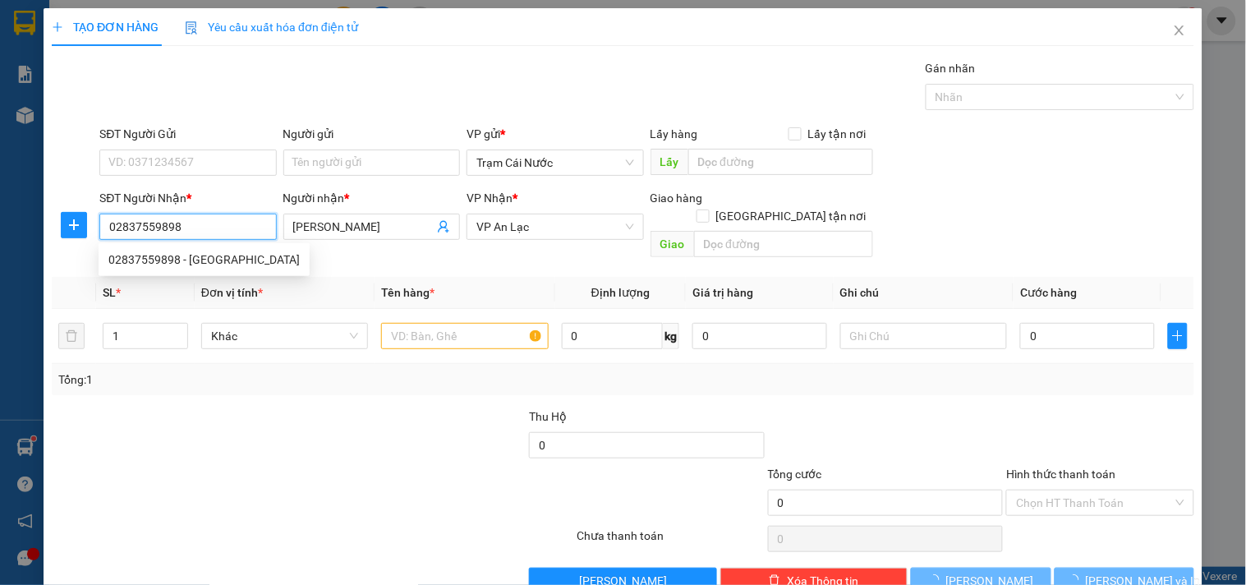
type input "30.000"
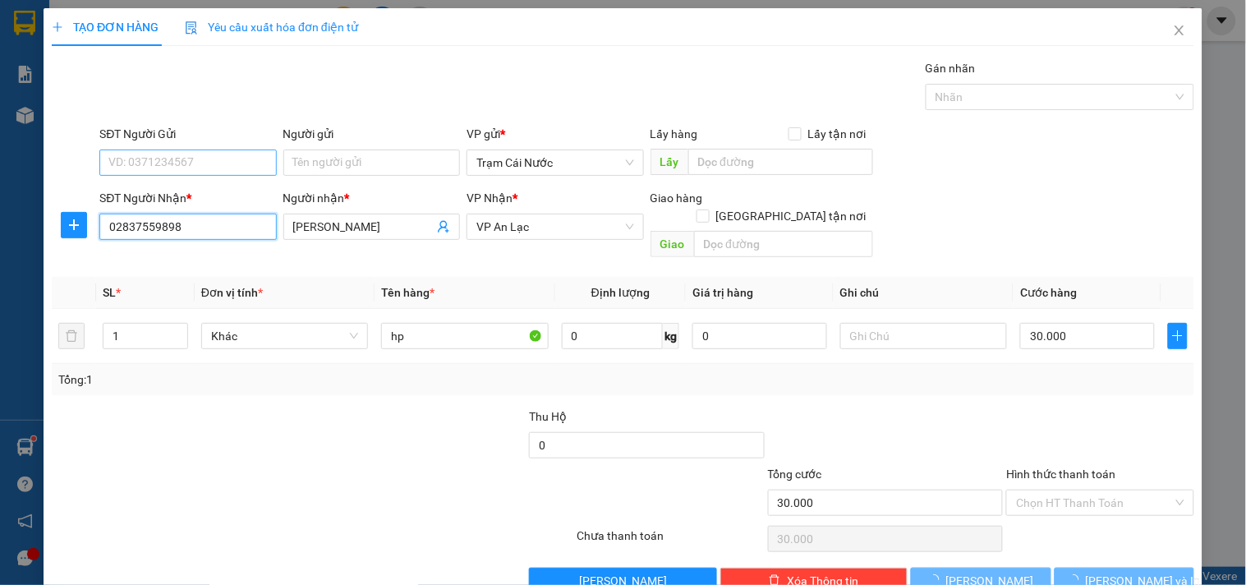
type input "02837559898"
click at [215, 161] on input "SĐT Người Gửi" at bounding box center [187, 162] width 177 height 26
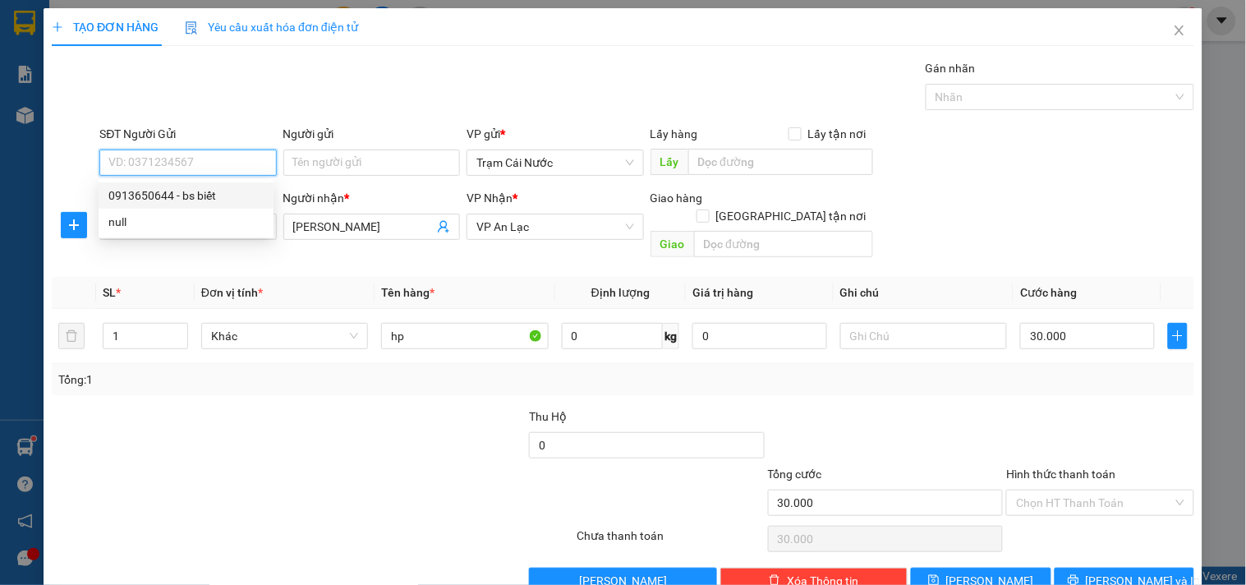
click at [218, 182] on div "0913650644 - bs biết" at bounding box center [186, 195] width 175 height 26
type input "0913650644"
type input "bs biết"
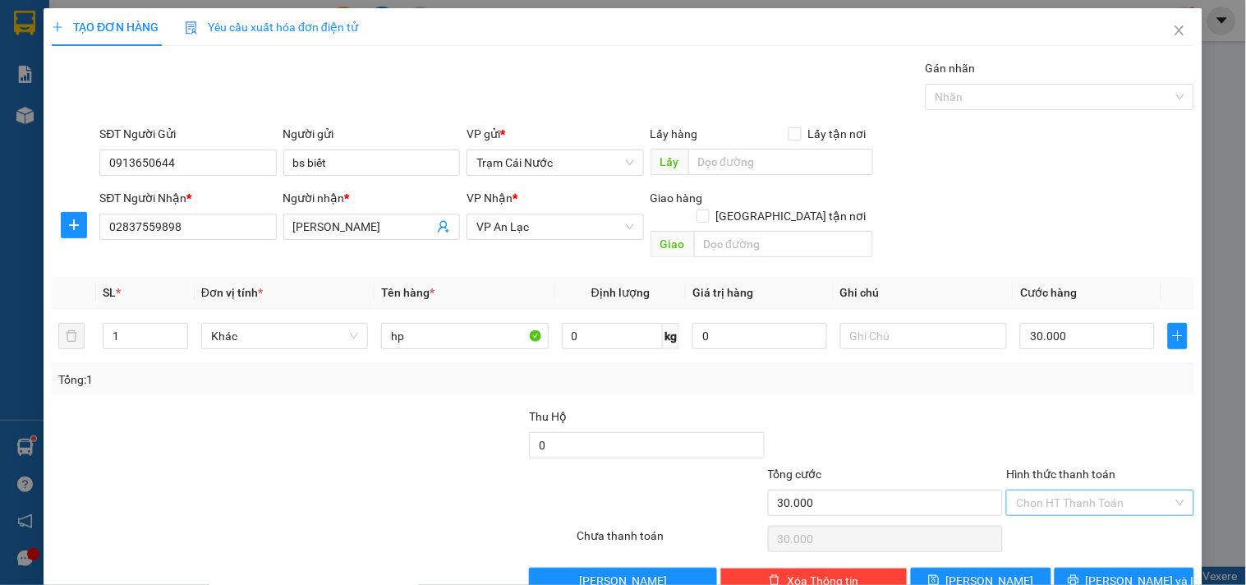
click at [1122, 490] on input "Hình thức thanh toán" at bounding box center [1094, 502] width 156 height 25
click at [1072, 512] on div "Tại văn phòng" at bounding box center [1090, 517] width 166 height 18
type input "0"
click at [1113, 572] on span "[PERSON_NAME] và In" at bounding box center [1143, 581] width 115 height 18
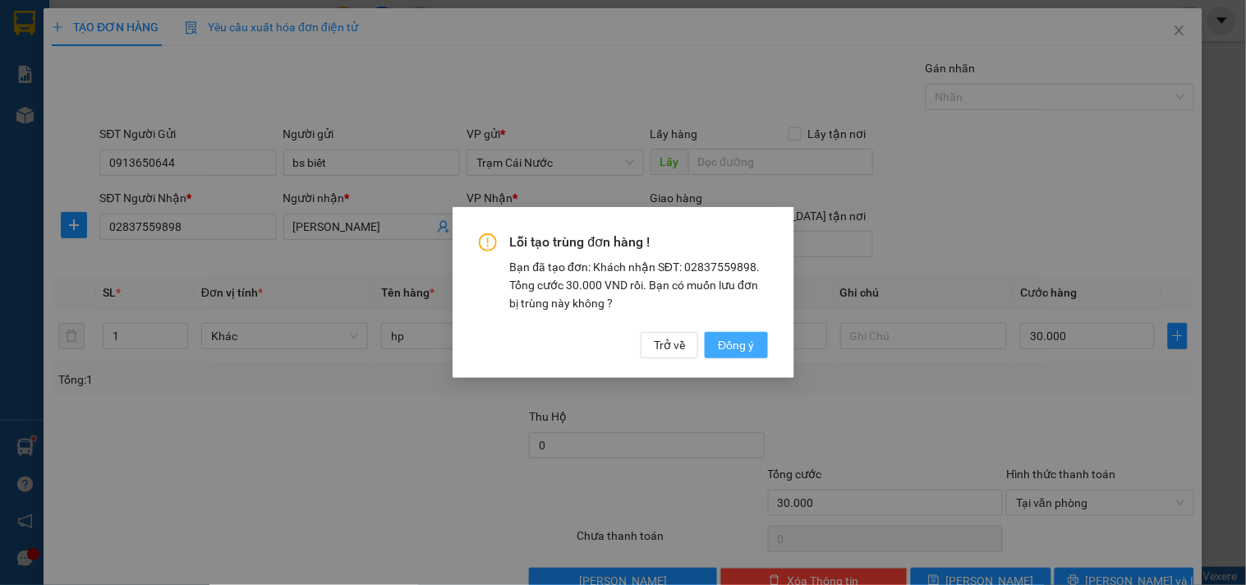
click at [740, 346] on span "Đồng ý" at bounding box center [736, 345] width 36 height 18
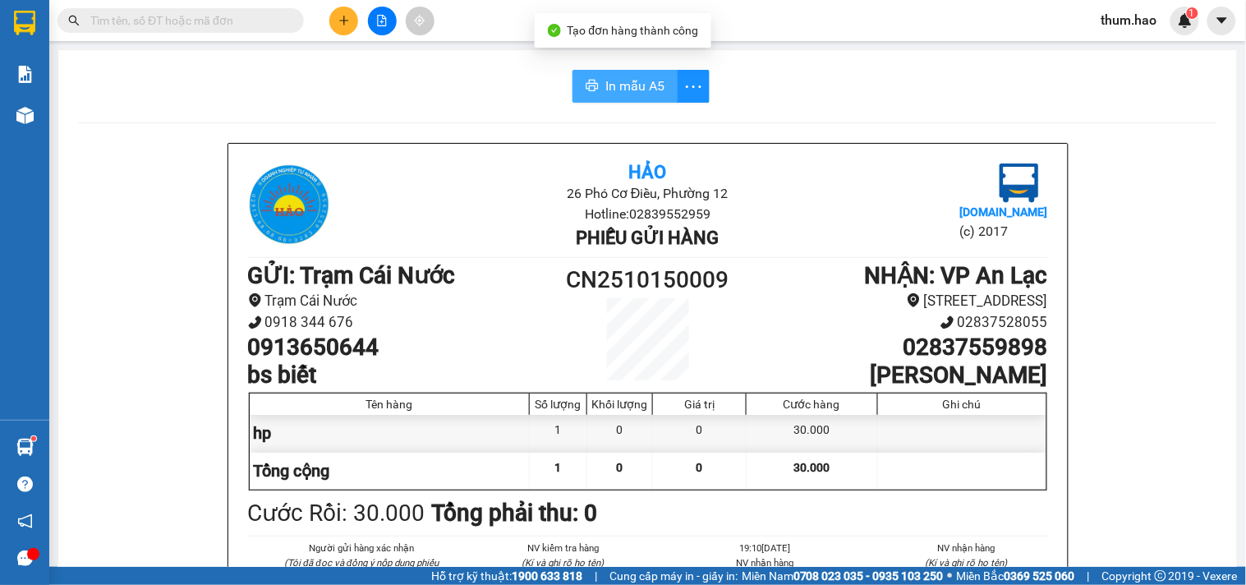
click at [617, 86] on span "In mẫu A5" at bounding box center [634, 86] width 59 height 21
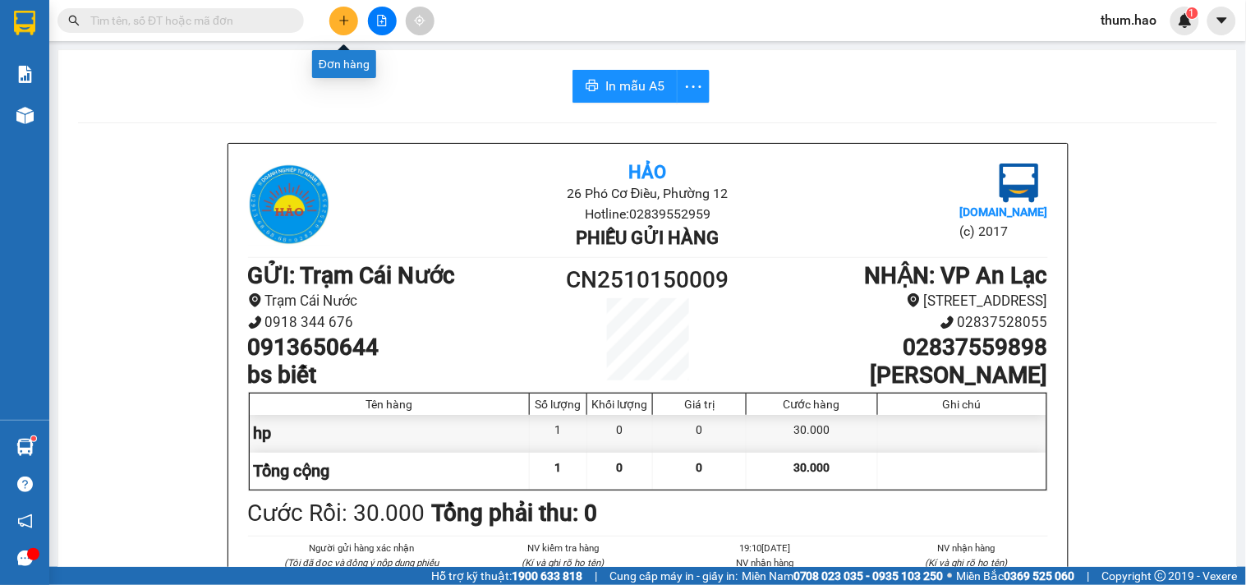
click at [351, 19] on button at bounding box center [343, 21] width 29 height 29
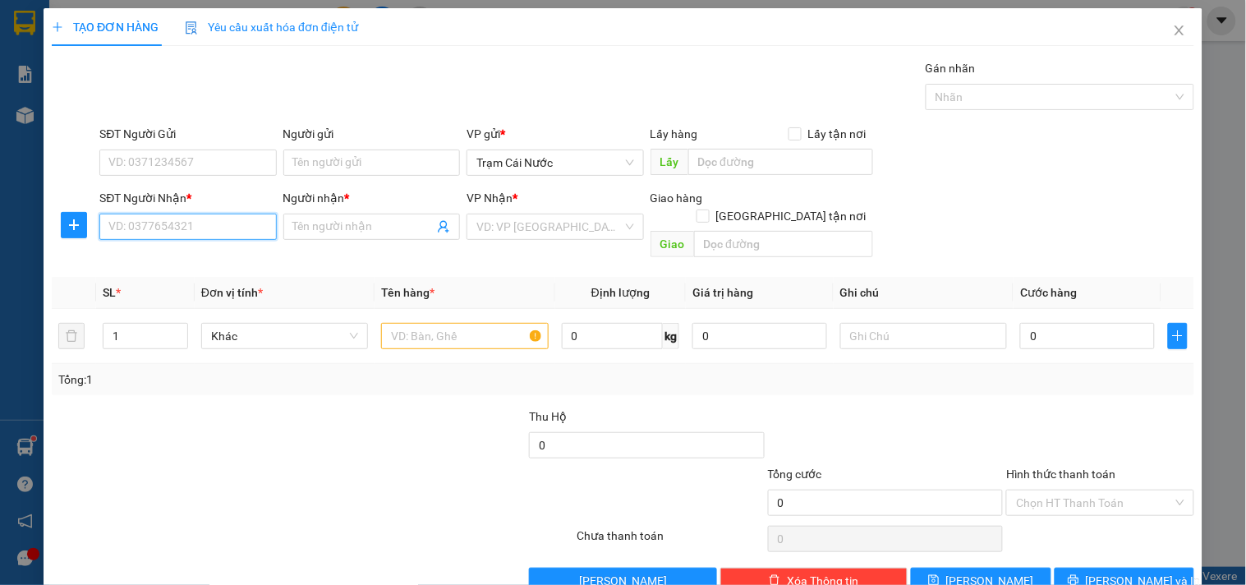
click at [177, 240] on input "SĐT Người Nhận *" at bounding box center [187, 226] width 177 height 26
click at [200, 269] on div "0947816176 - VCM DENTALLAB" at bounding box center [191, 259] width 184 height 26
type input "0947816176"
type input "VCM DENTALLAB"
type input "30.000"
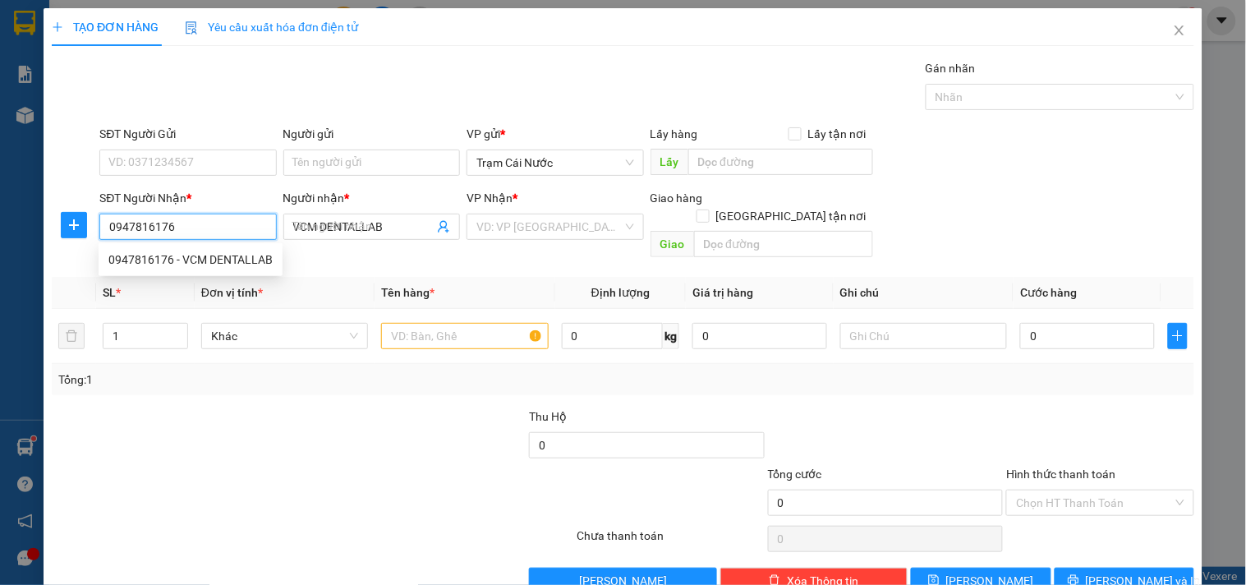
type input "30.000"
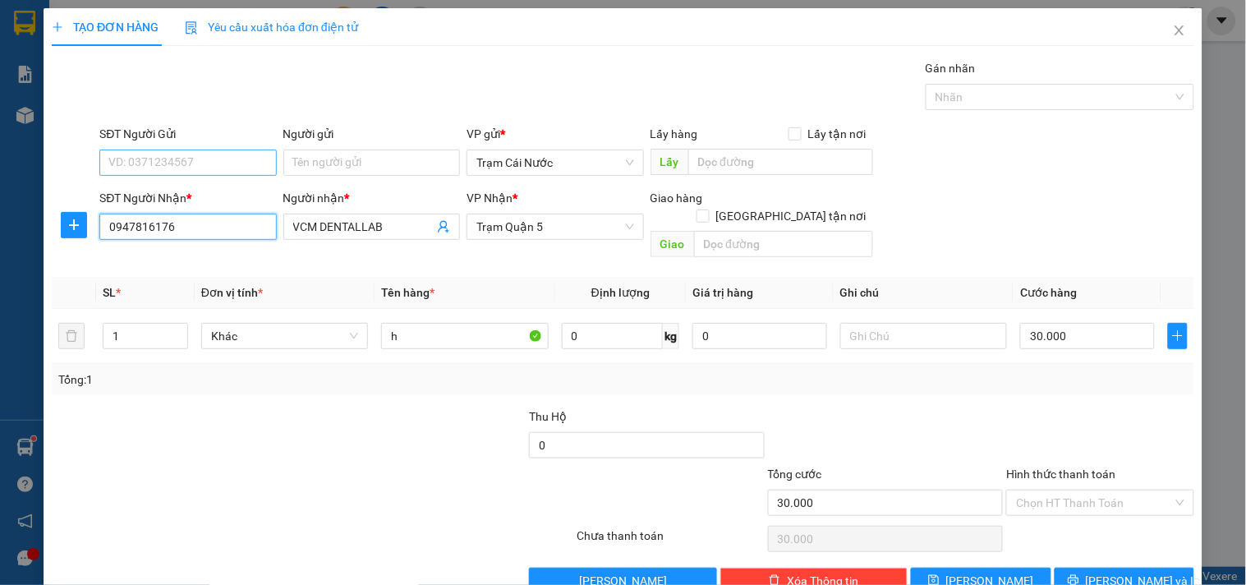
type input "0947816176"
click at [236, 151] on input "SĐT Người Gửi" at bounding box center [187, 162] width 177 height 26
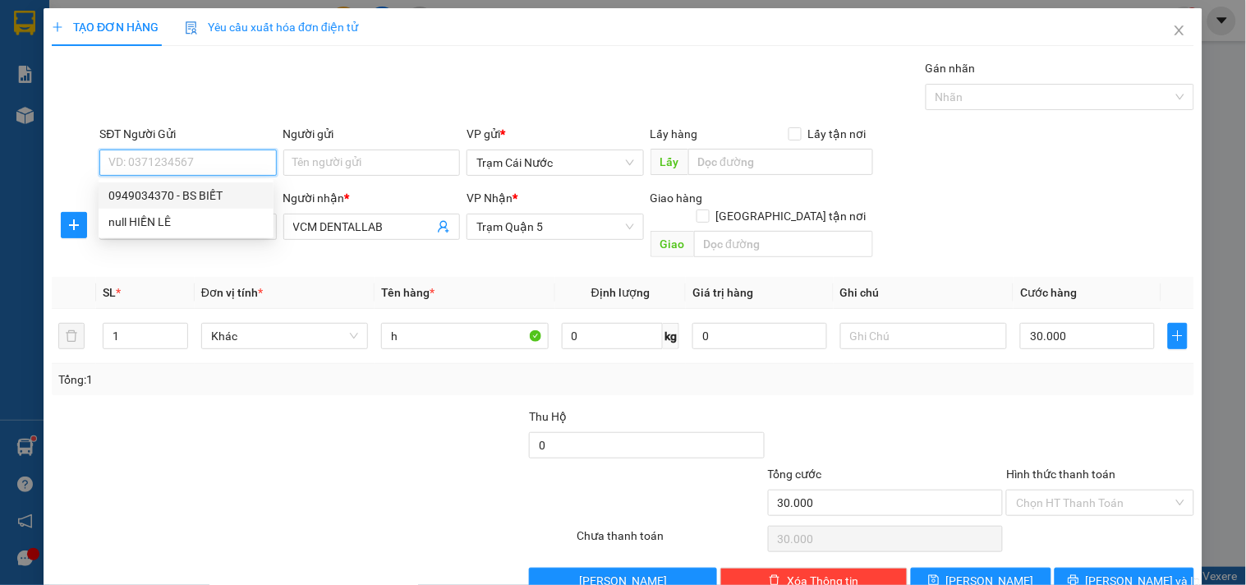
click at [225, 195] on div "0949034370 - BS BIẾT" at bounding box center [185, 195] width 155 height 18
type input "0949034370"
type input "BS BIẾT"
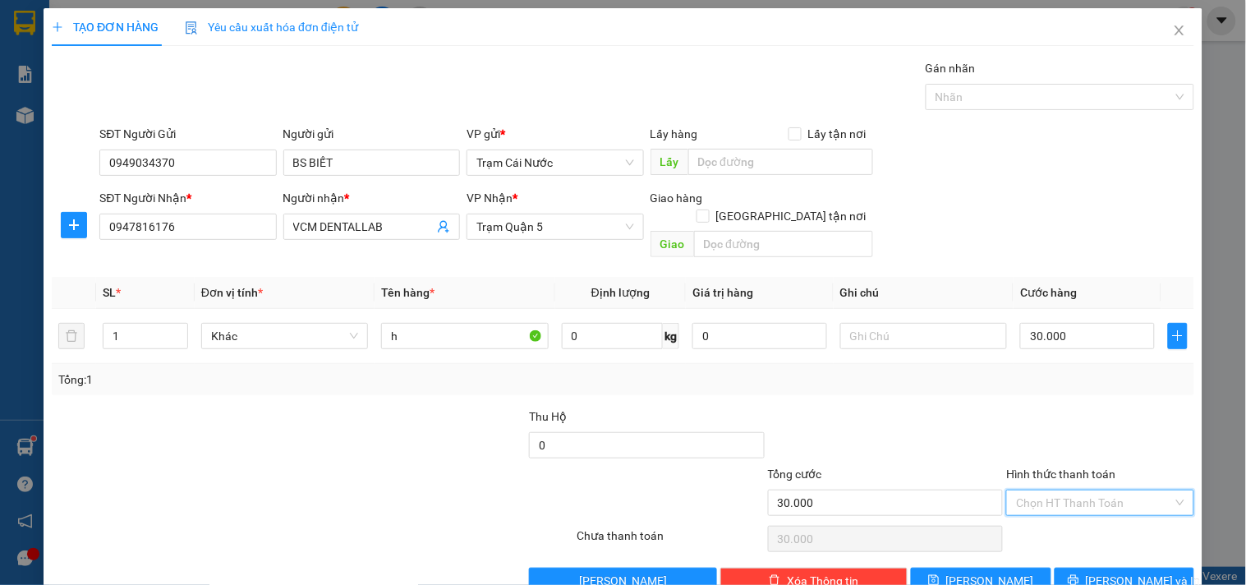
click at [1077, 490] on input "Hình thức thanh toán" at bounding box center [1094, 502] width 156 height 25
click at [1077, 513] on div "Tại văn phòng" at bounding box center [1090, 517] width 166 height 18
type input "0"
click at [1126, 572] on span "[PERSON_NAME] và In" at bounding box center [1143, 581] width 115 height 18
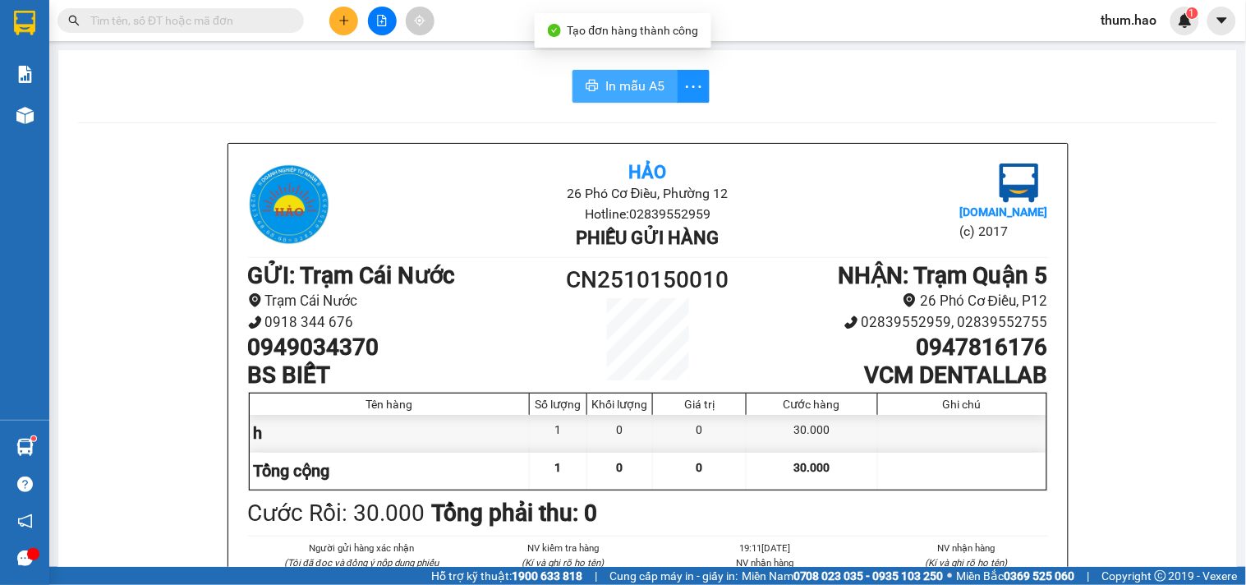
click at [614, 94] on span "In mẫu A5" at bounding box center [634, 86] width 59 height 21
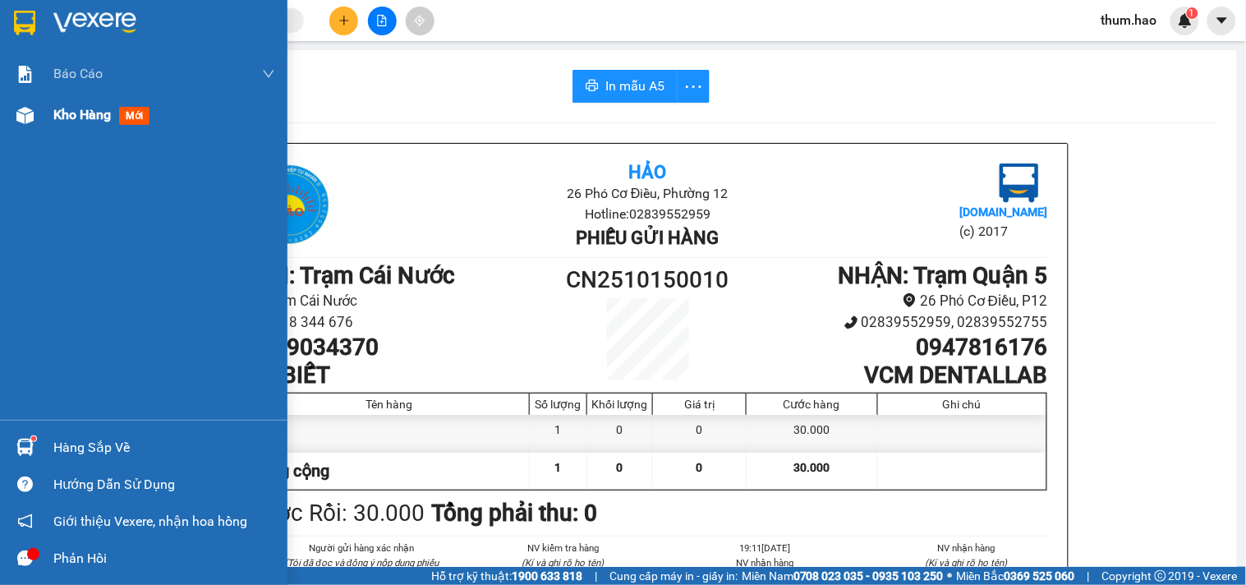
click at [61, 126] on div "Kho hàng mới" at bounding box center [164, 114] width 222 height 41
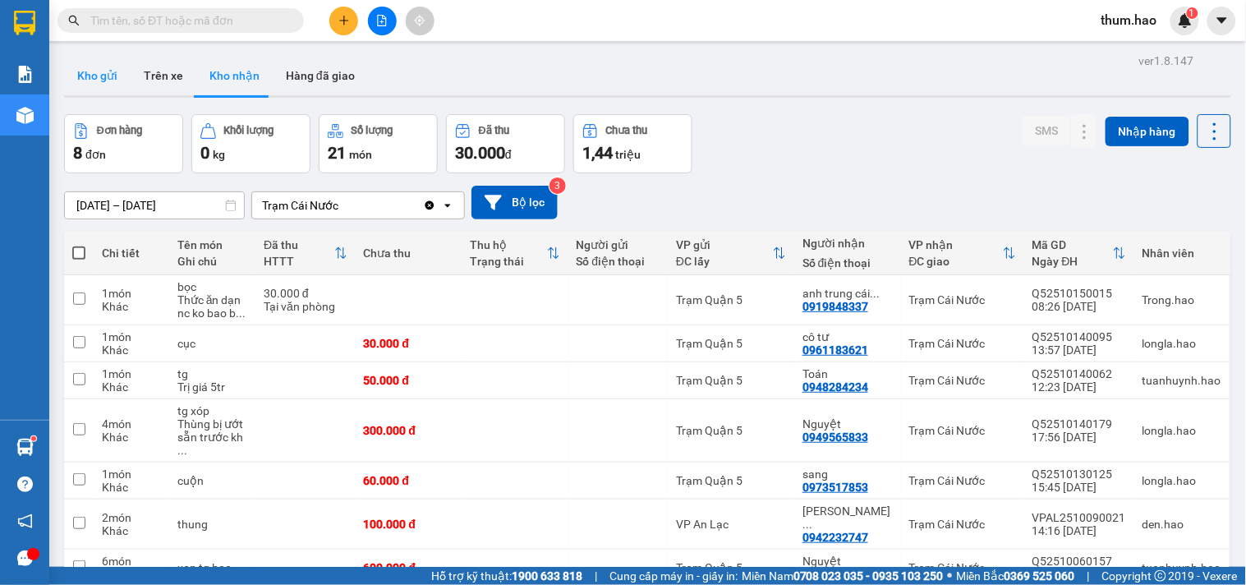
click at [76, 77] on button "Kho gửi" at bounding box center [97, 75] width 67 height 39
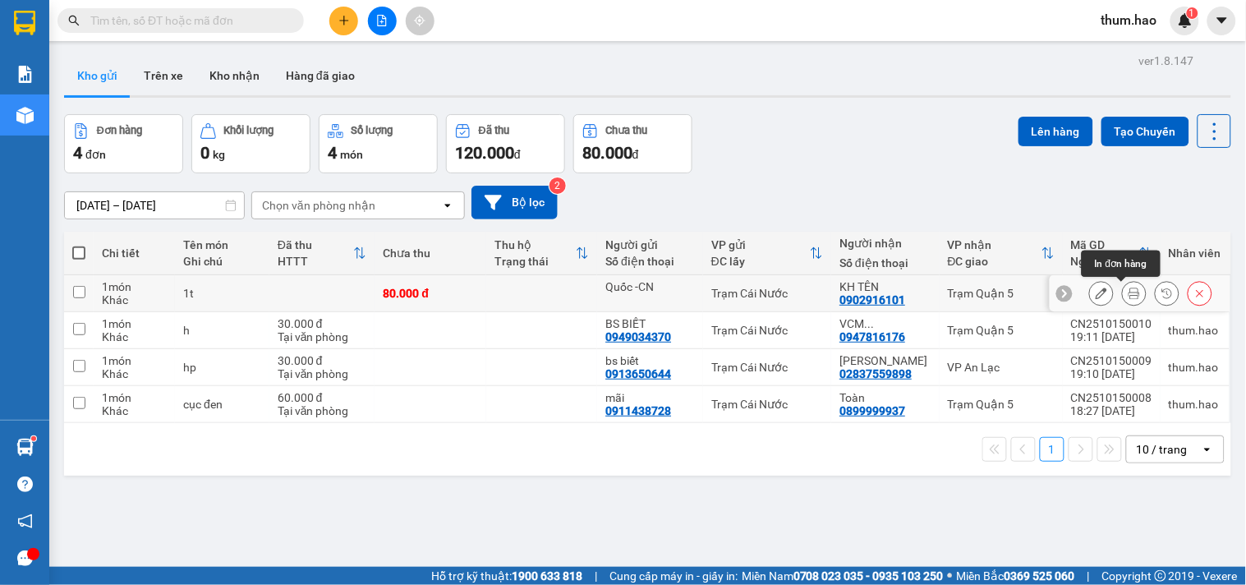
click at [1128, 296] on icon at bounding box center [1133, 292] width 11 height 11
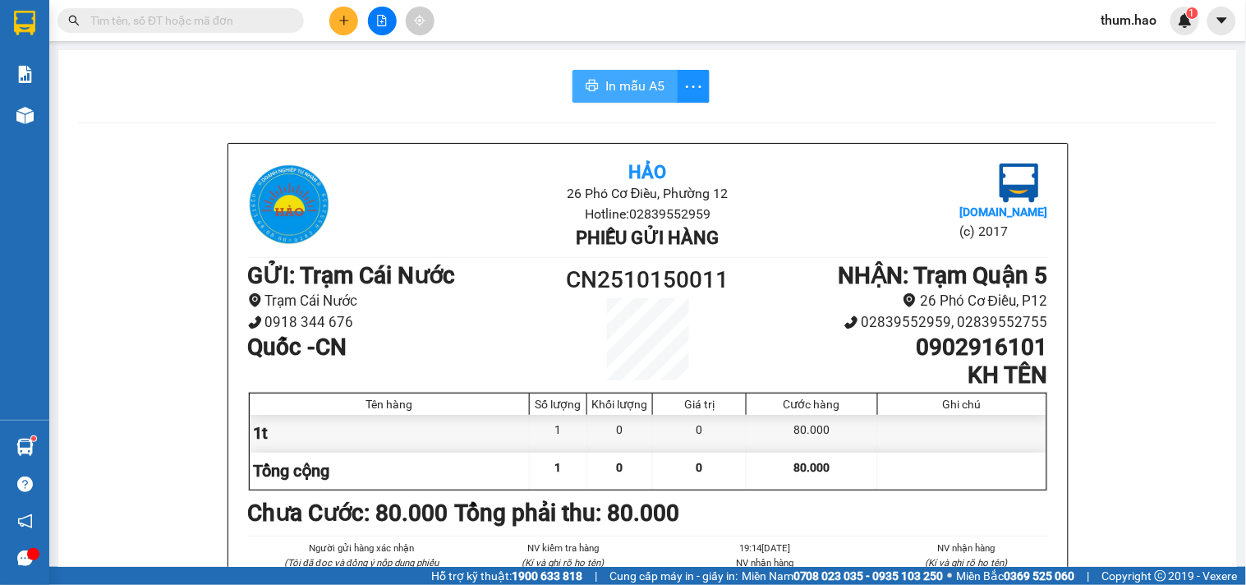
click at [618, 92] on span "In mẫu A5" at bounding box center [634, 86] width 59 height 21
